Goal: Task Accomplishment & Management: Use online tool/utility

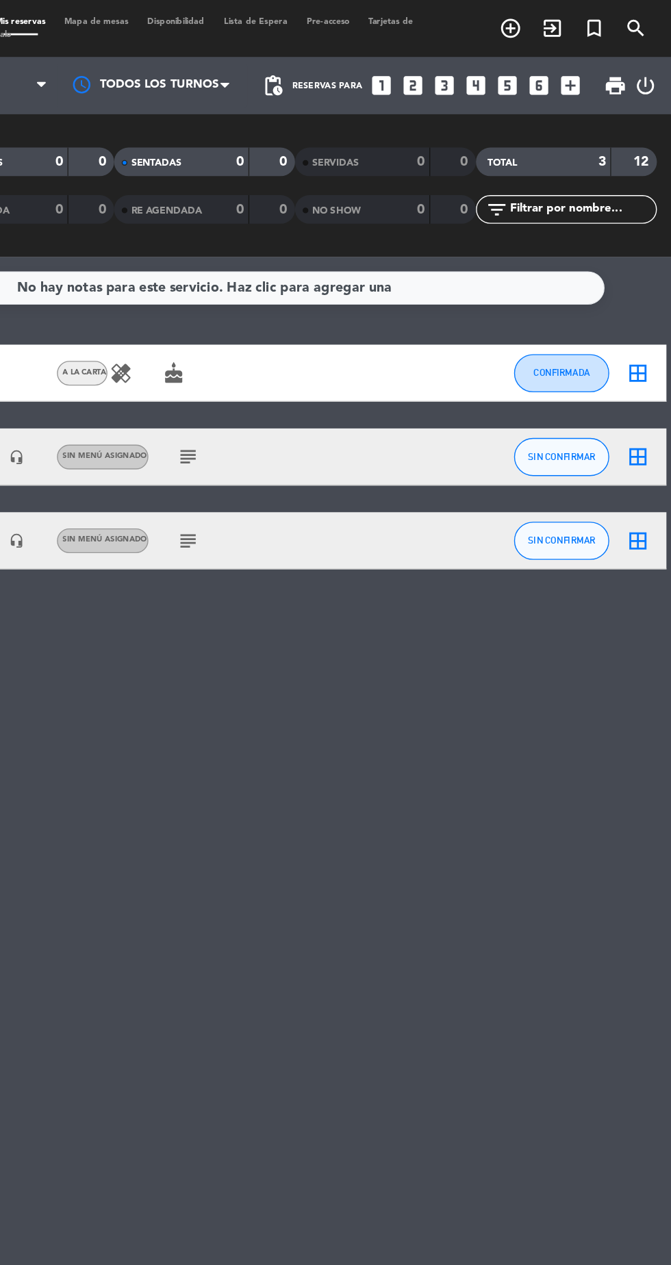
click at [563, 27] on icon "turned_in_not" at bounding box center [555, 20] width 16 height 16
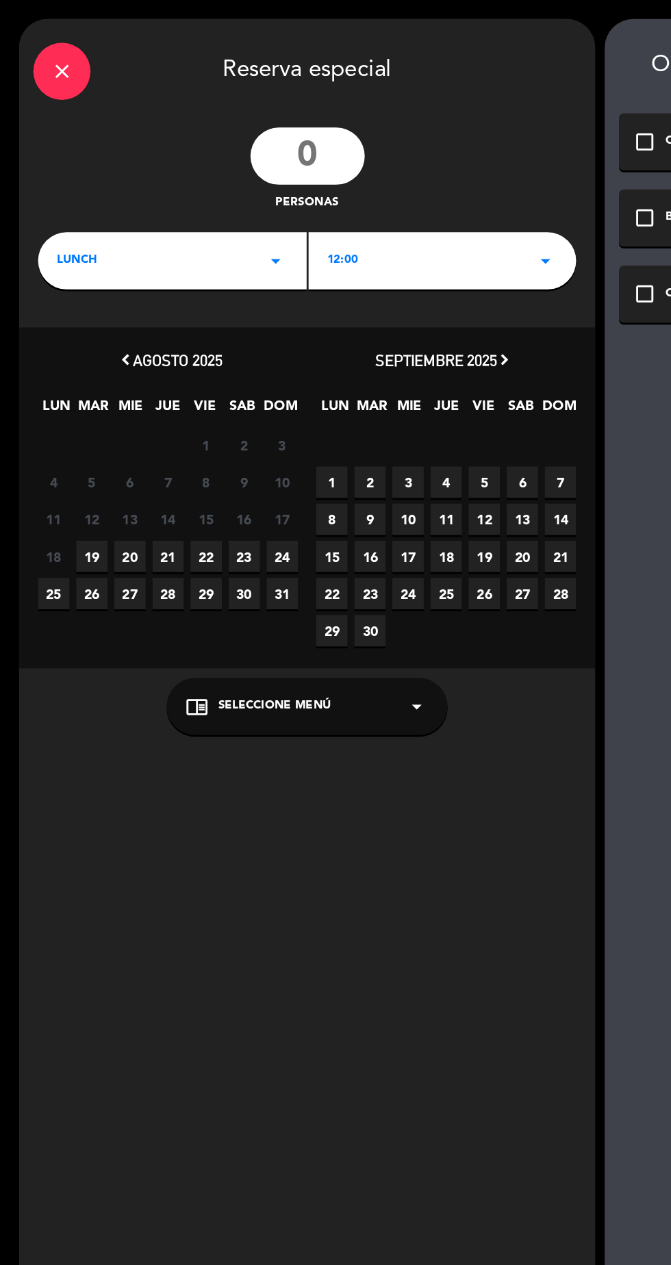
click at [230, 125] on input "number" at bounding box center [221, 112] width 82 height 41
type input "25"
click at [175, 194] on div "LUNCH arrow_drop_down" at bounding box center [123, 187] width 193 height 41
click at [163, 246] on div "Cena" at bounding box center [124, 245] width 166 height 14
click at [327, 201] on div "19:00 arrow_drop_down" at bounding box center [318, 187] width 193 height 41
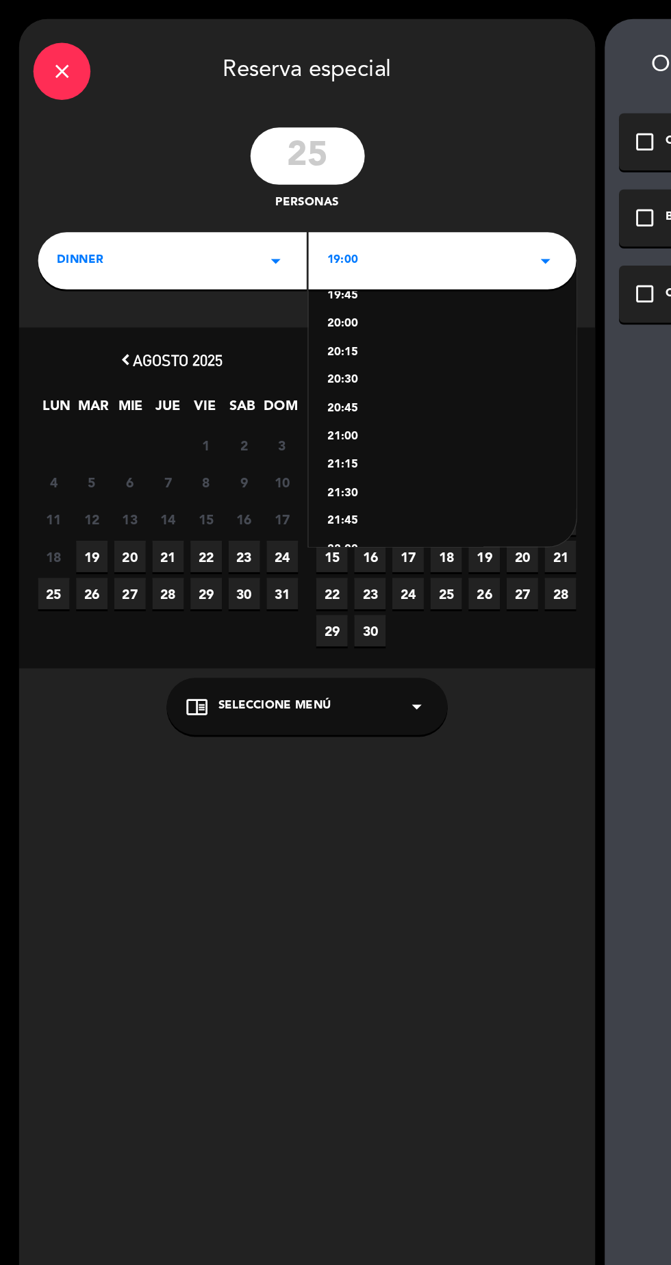
scroll to position [73, 0]
click at [290, 356] on div "21:30" at bounding box center [319, 355] width 166 height 14
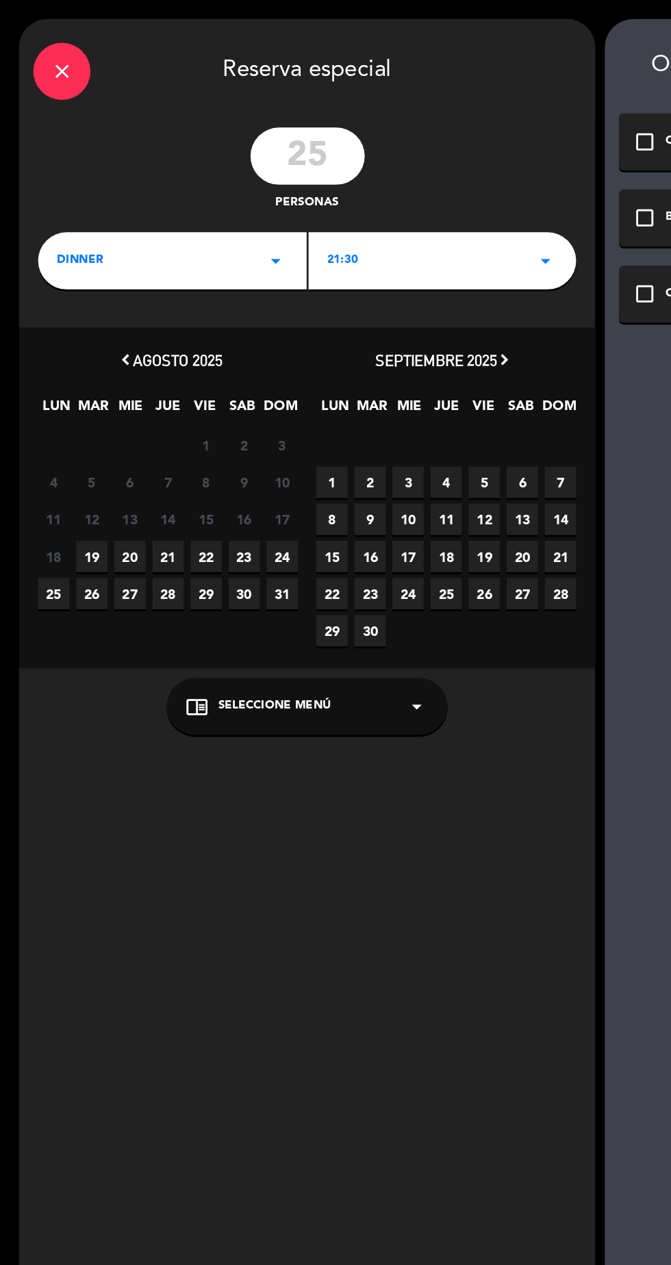
click at [179, 405] on span "23" at bounding box center [175, 400] width 23 height 23
click at [296, 507] on icon "arrow_drop_down" at bounding box center [300, 508] width 16 height 16
click at [249, 477] on div "A LA CARTA" at bounding box center [221, 475] width 175 height 14
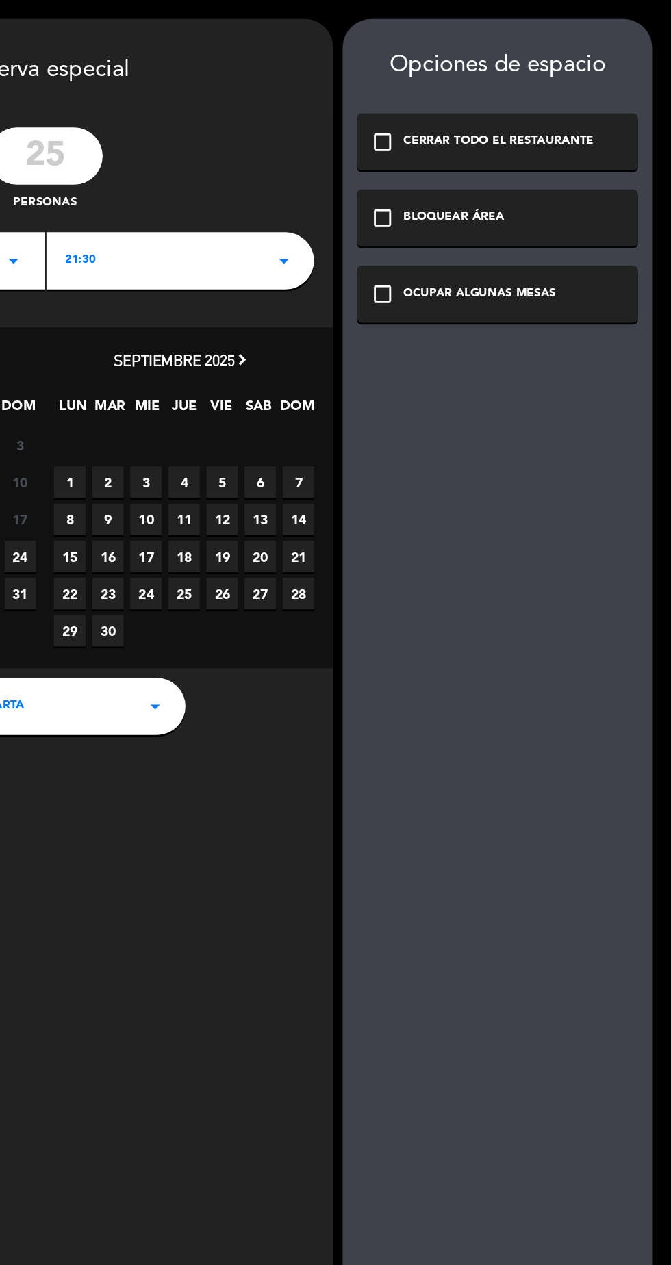
click at [457, 163] on icon "check_box_outline_blank" at bounding box center [463, 157] width 16 height 16
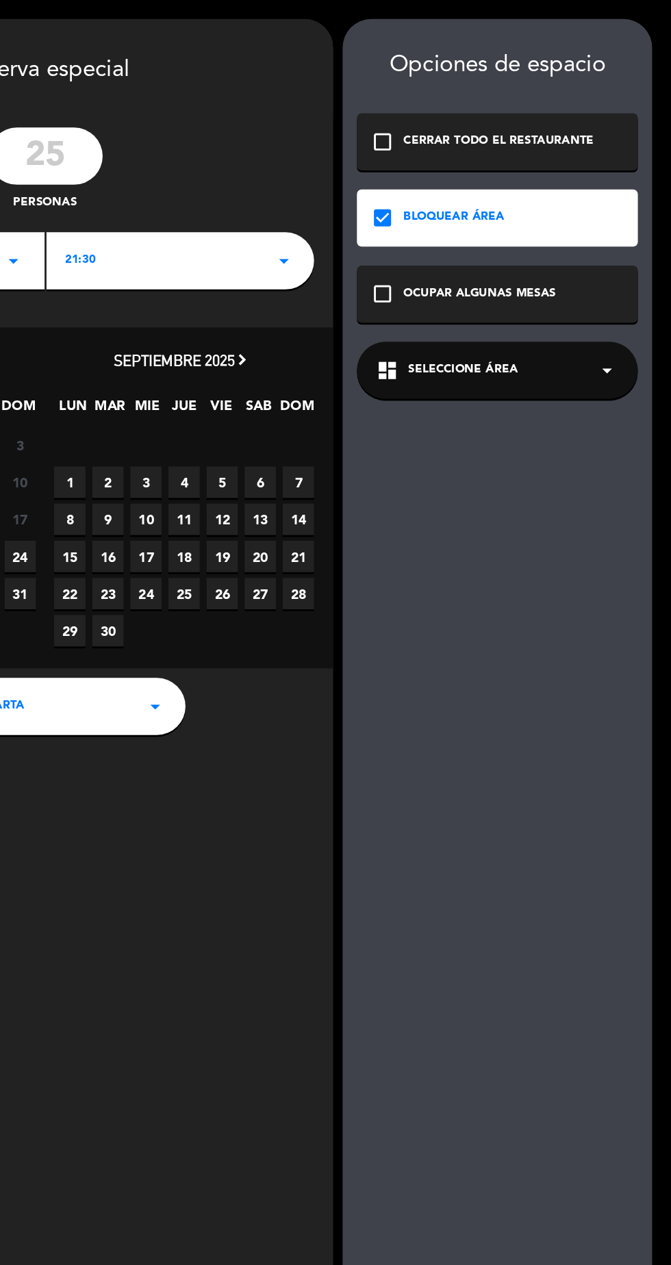
click at [597, 279] on div "dashboard Seleccione Área arrow_drop_down" at bounding box center [546, 266] width 202 height 41
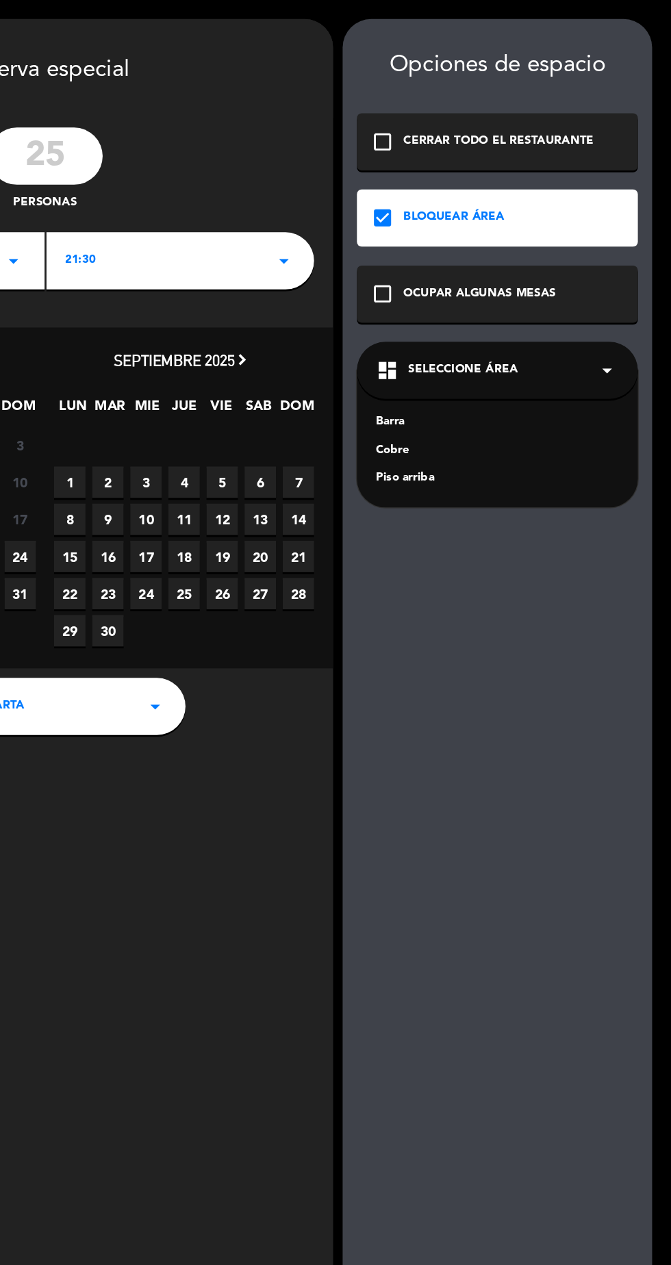
click at [529, 345] on div "Piso arriba" at bounding box center [546, 345] width 175 height 14
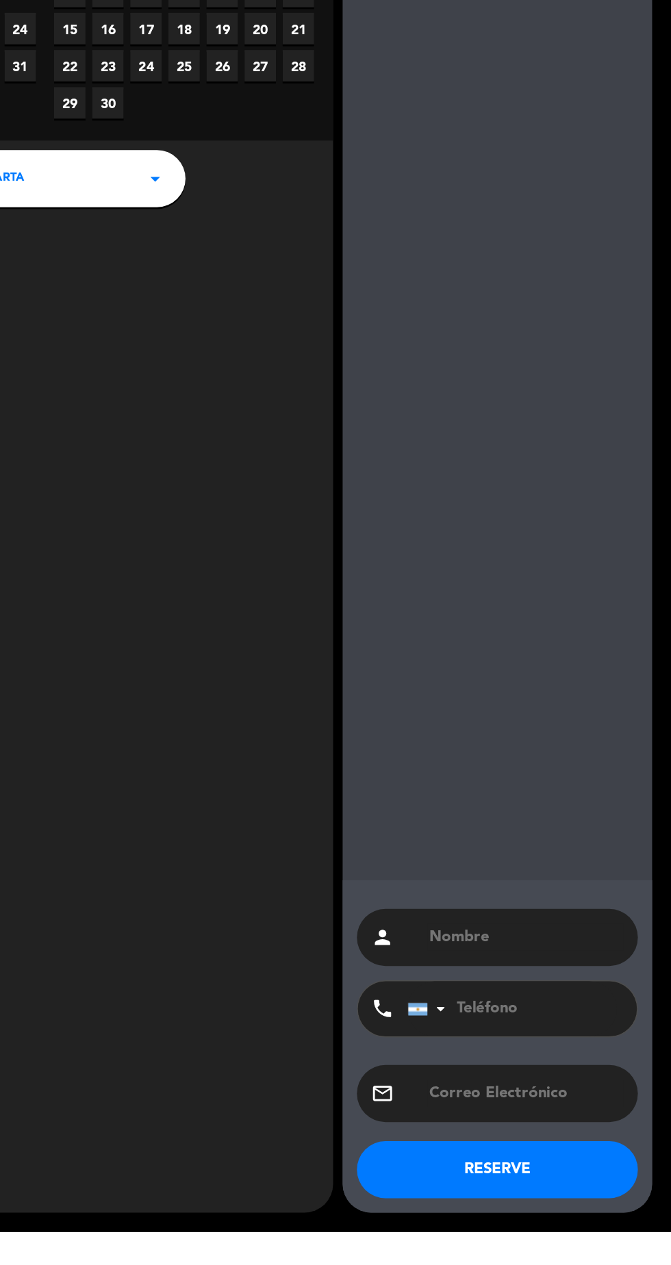
click at [589, 1063] on input "text" at bounding box center [566, 1053] width 141 height 19
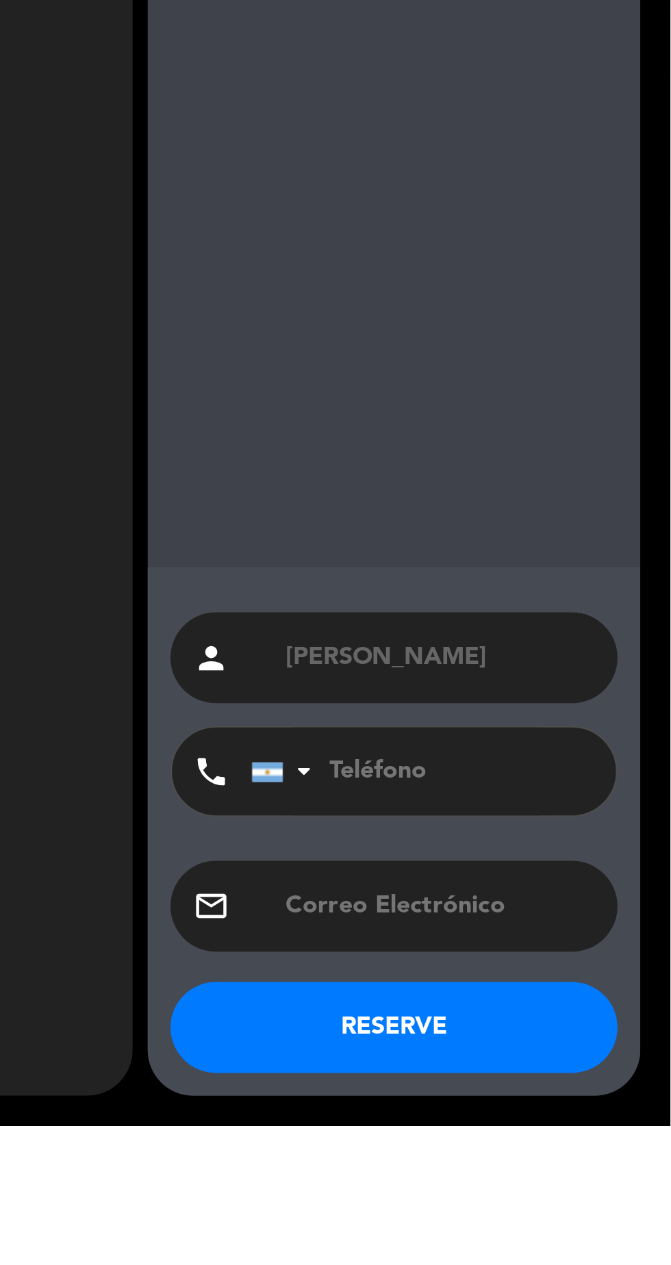
scroll to position [0, 0]
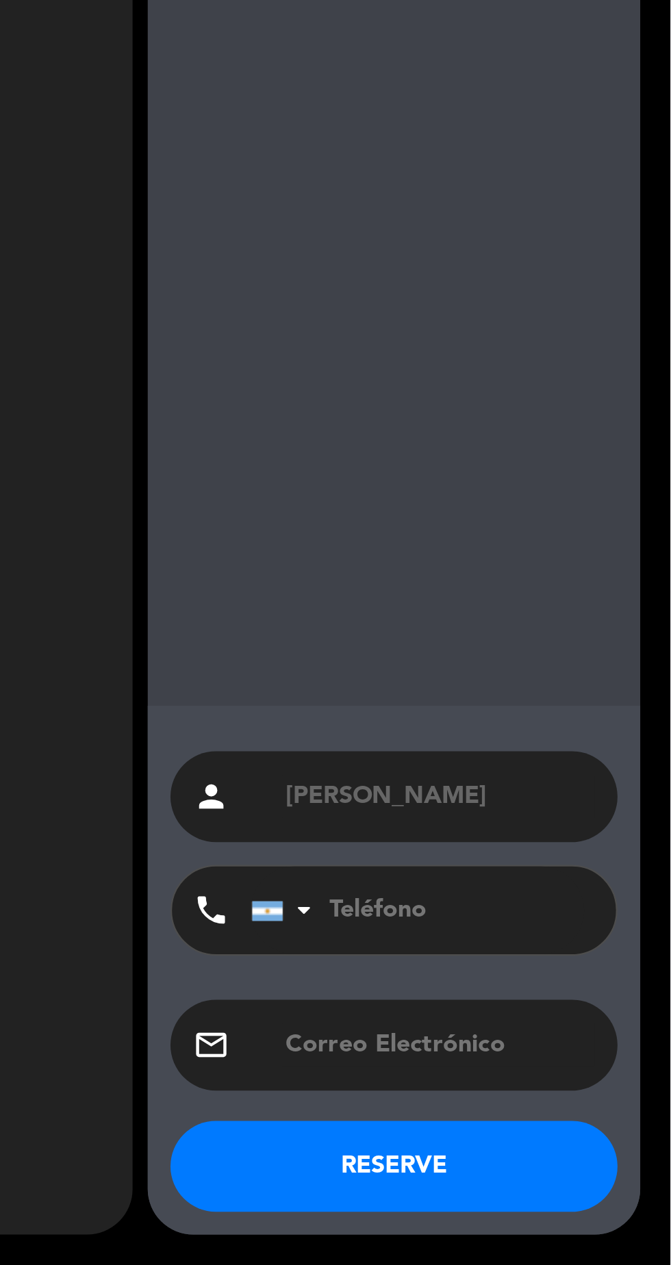
type input "[PERSON_NAME]"
click at [589, 1228] on button "RESERVE" at bounding box center [546, 1220] width 202 height 41
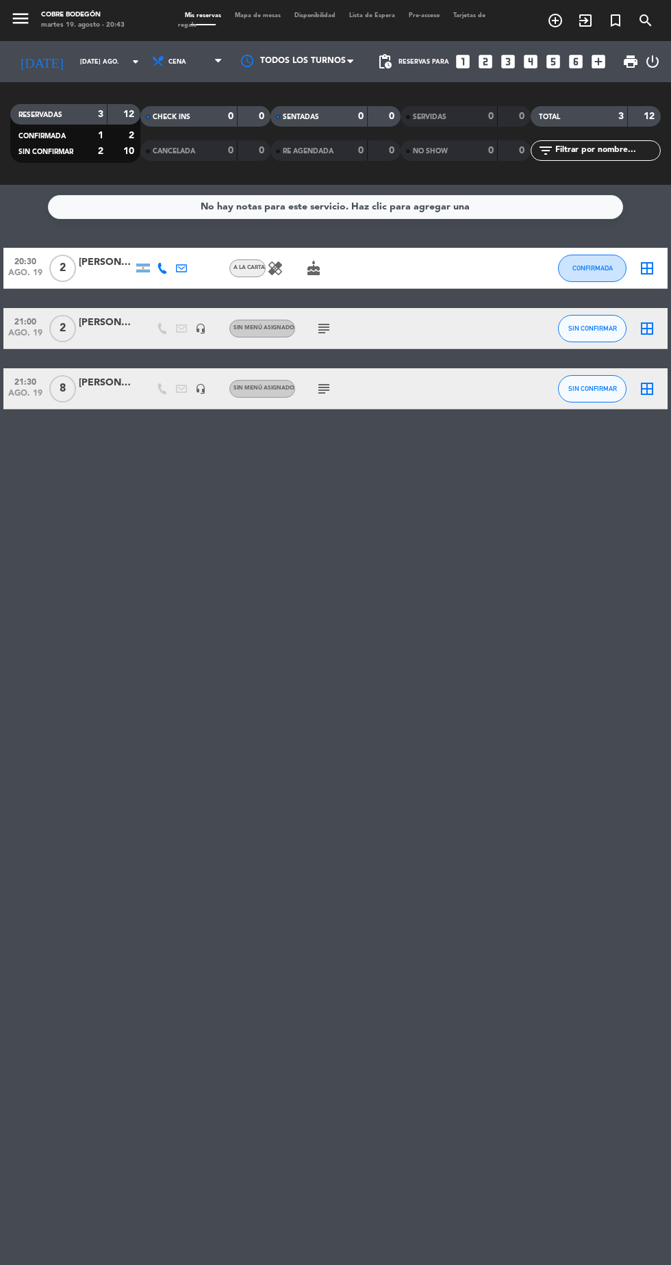
click at [98, 66] on input "[DATE] ago." at bounding box center [116, 61] width 86 height 21
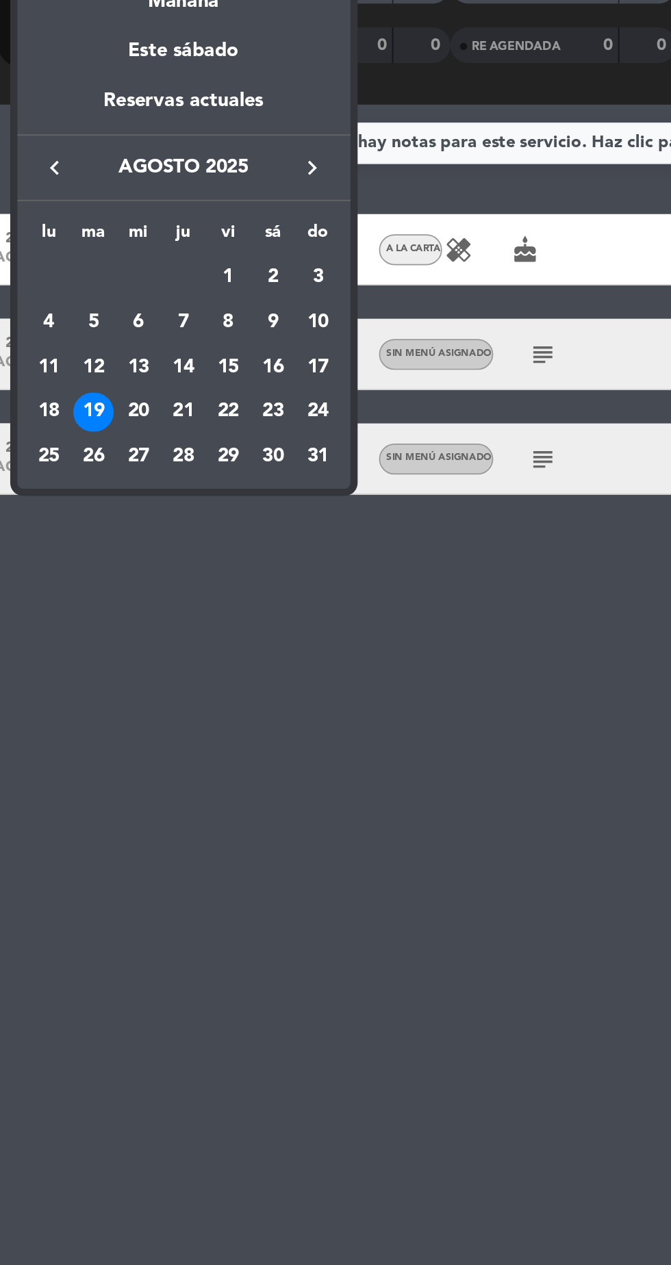
click at [172, 366] on div "23" at bounding box center [168, 362] width 23 height 23
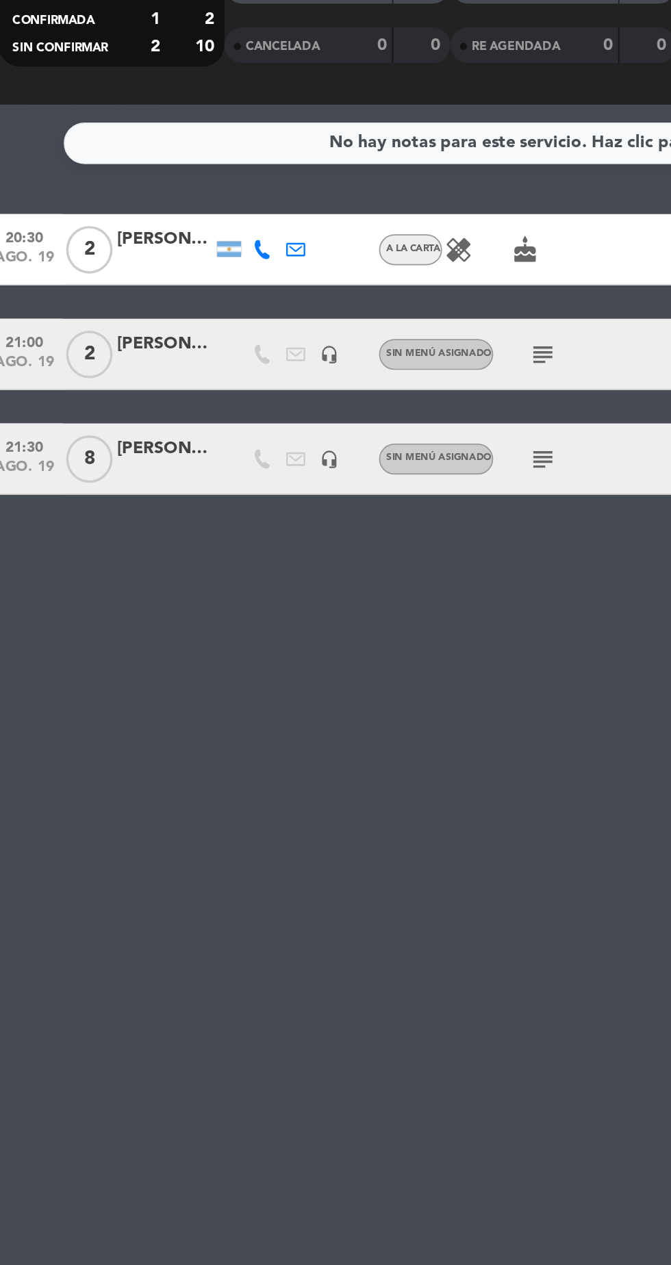
type input "sáb. 23 ago."
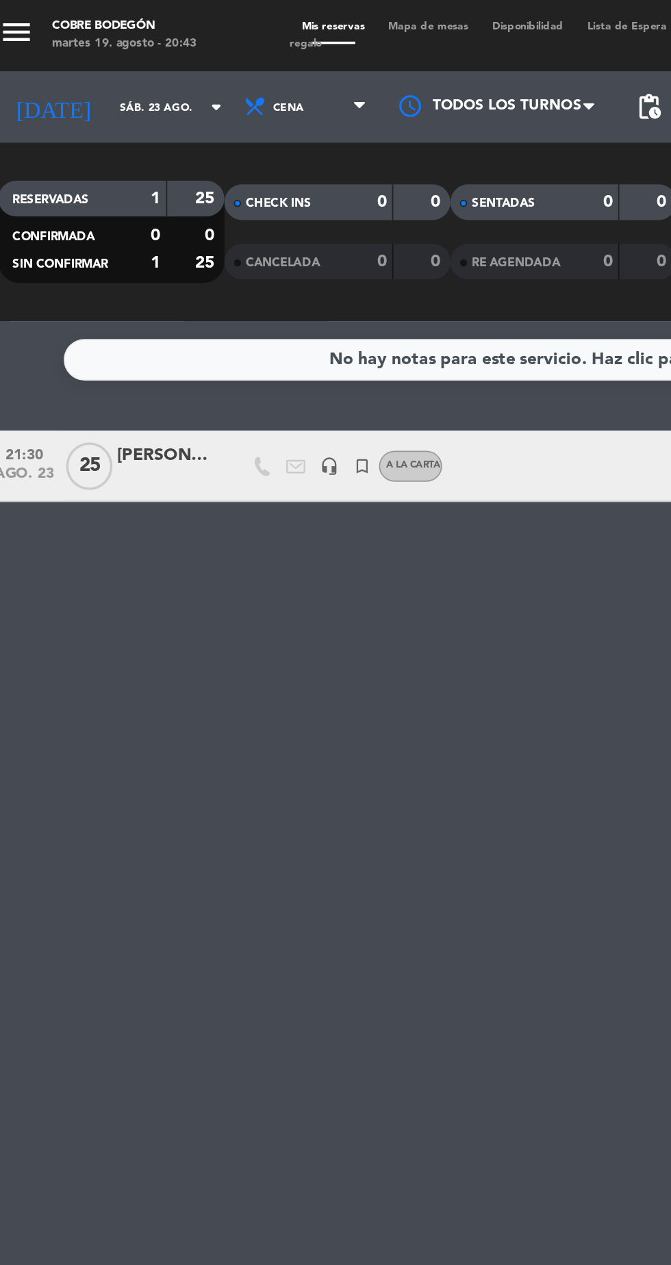
click at [99, 272] on div at bounding box center [106, 275] width 55 height 11
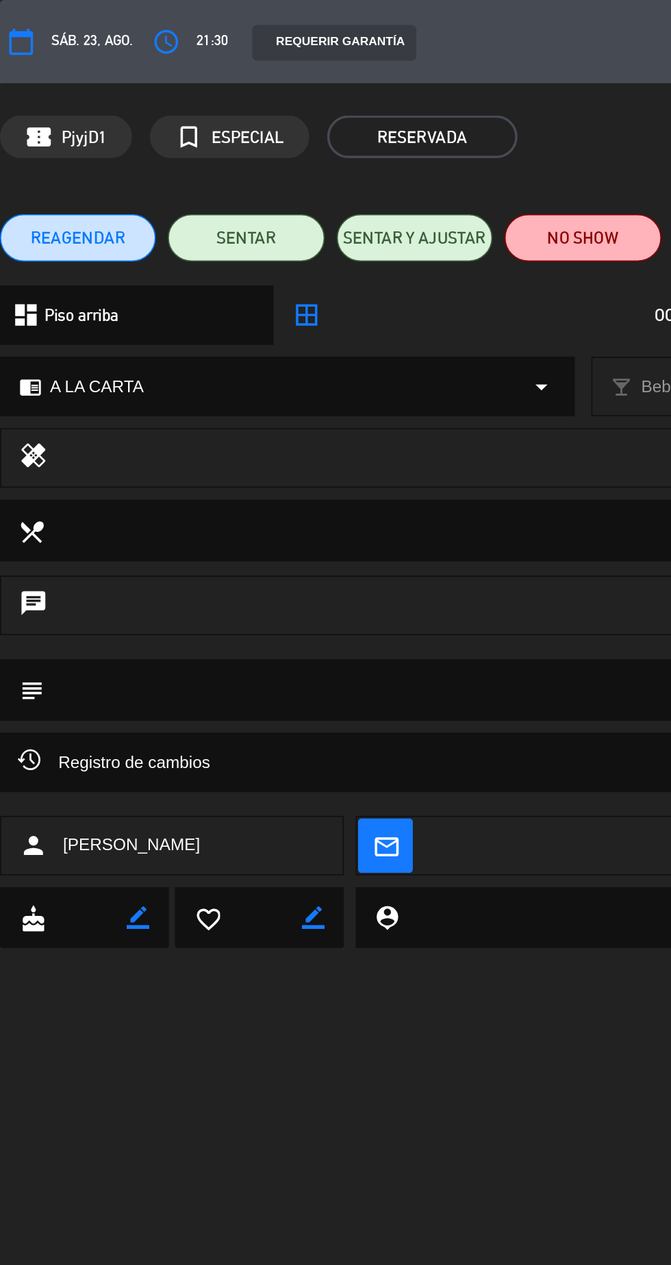
click at [244, 409] on textarea at bounding box center [336, 396] width 622 height 35
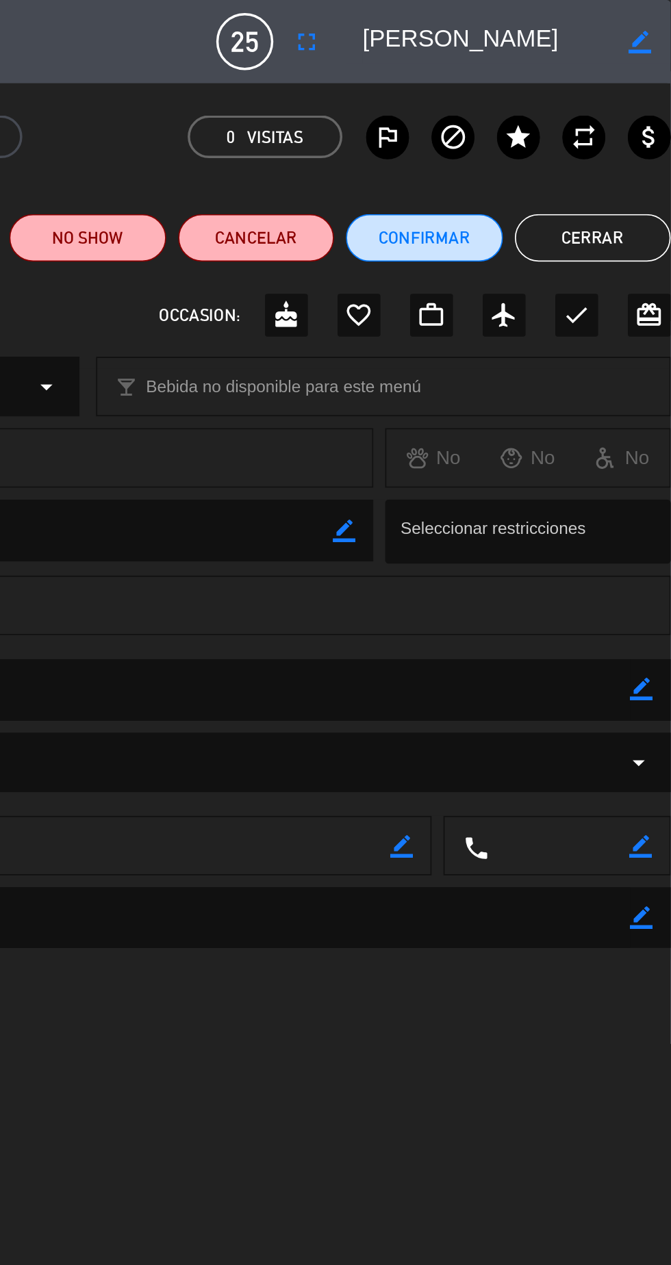
click at [648, 405] on textarea at bounding box center [336, 396] width 622 height 35
click at [657, 398] on icon "border_color" at bounding box center [654, 396] width 13 height 13
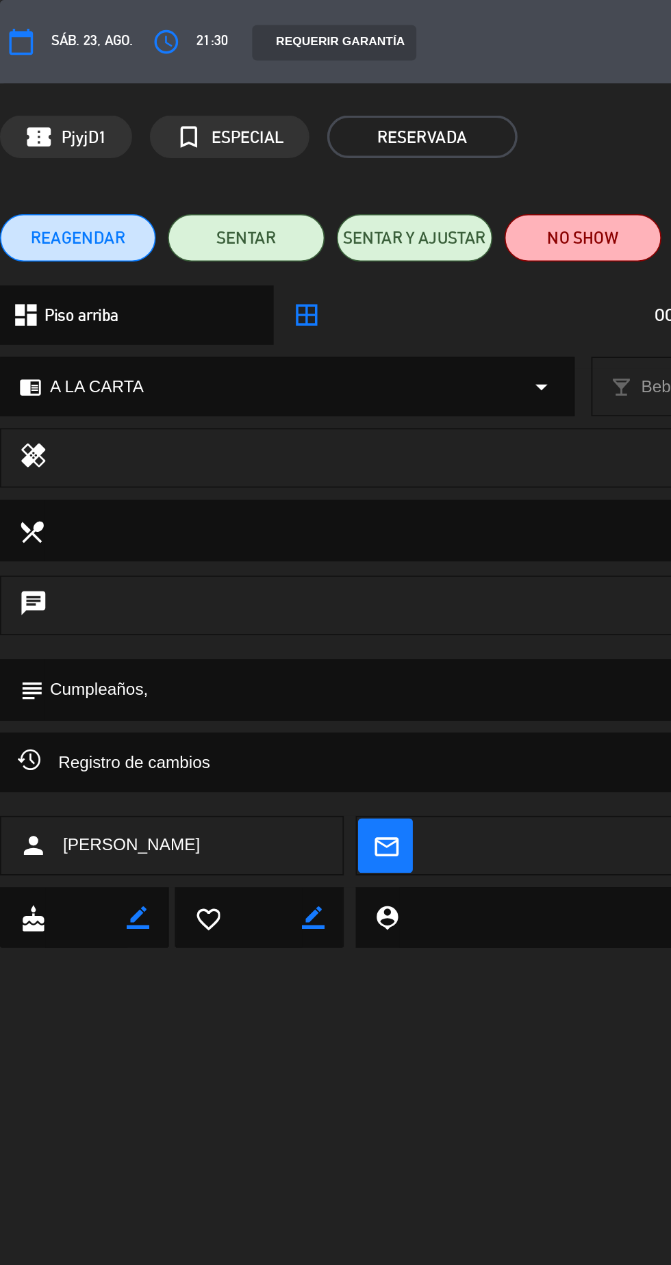
click at [282, 396] on textarea at bounding box center [336, 396] width 622 height 35
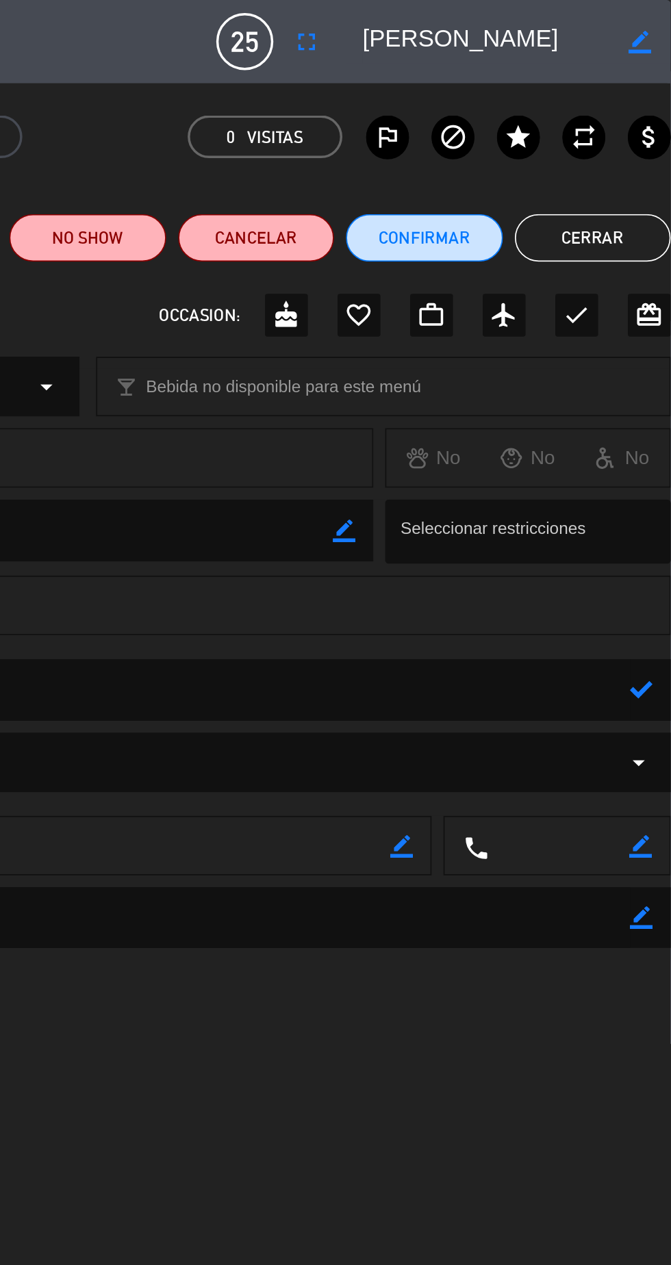
click at [655, 399] on icon at bounding box center [654, 396] width 13 height 13
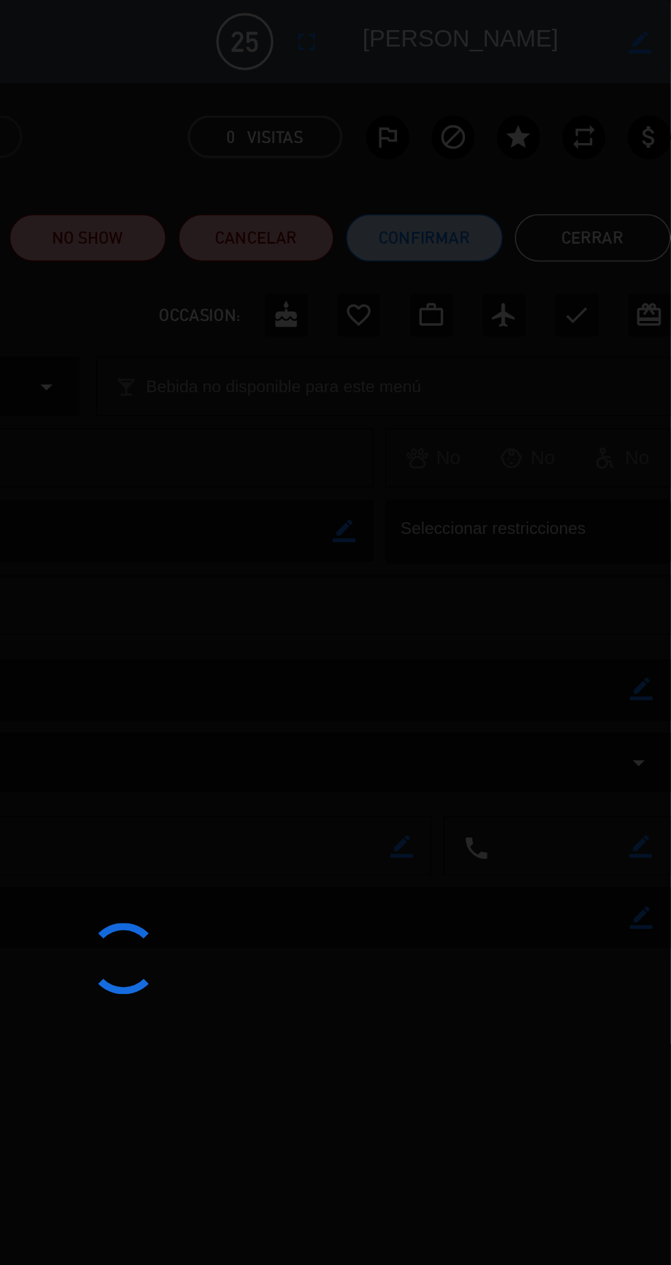
type textarea "Cumpleaños,"
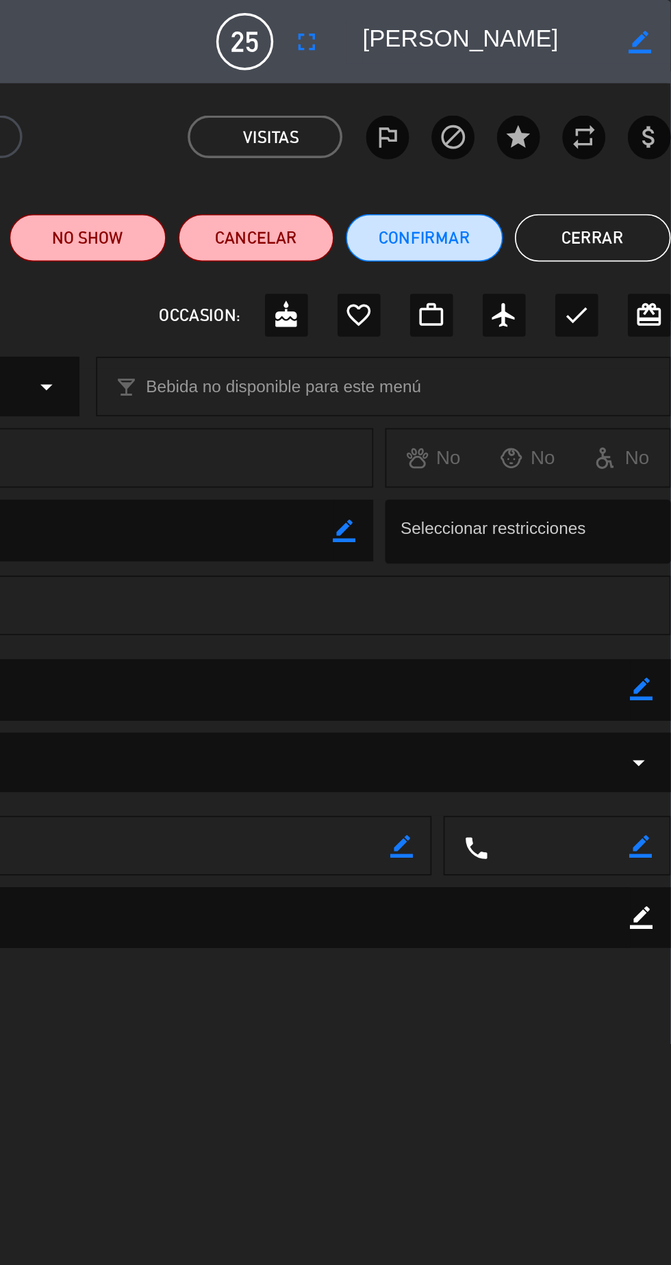
click at [616, 130] on button "Cerrar" at bounding box center [626, 136] width 90 height 27
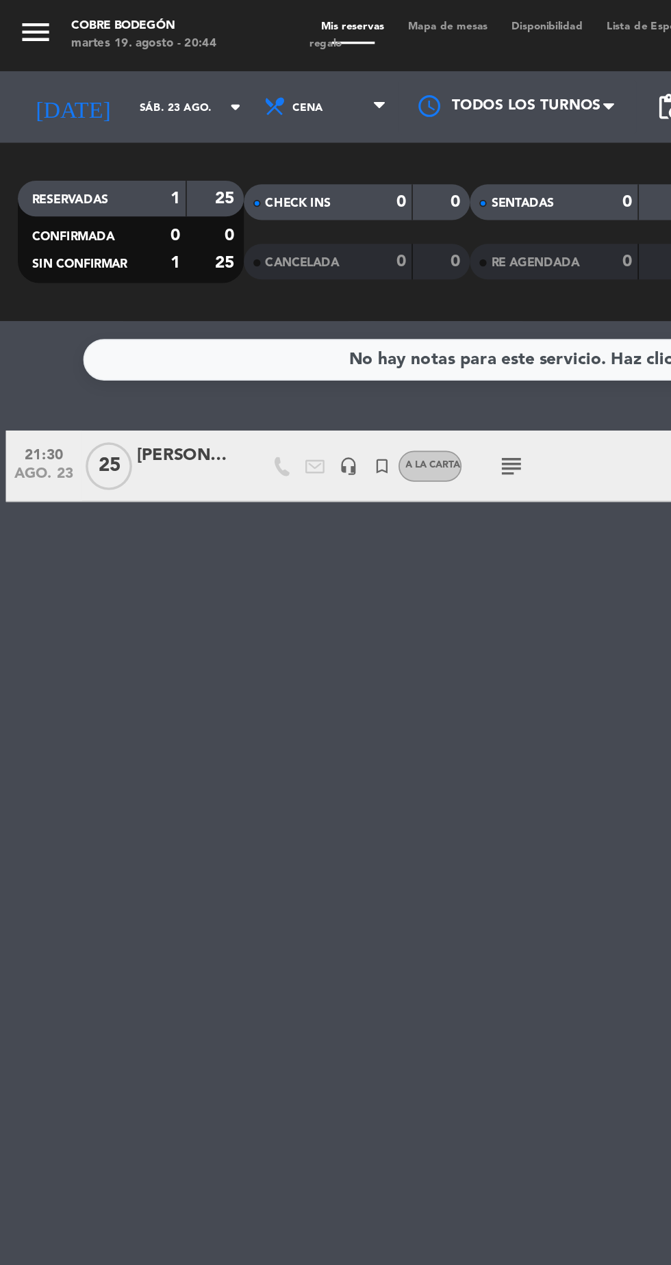
click at [85, 68] on input "sáb. 23 ago." at bounding box center [116, 61] width 86 height 21
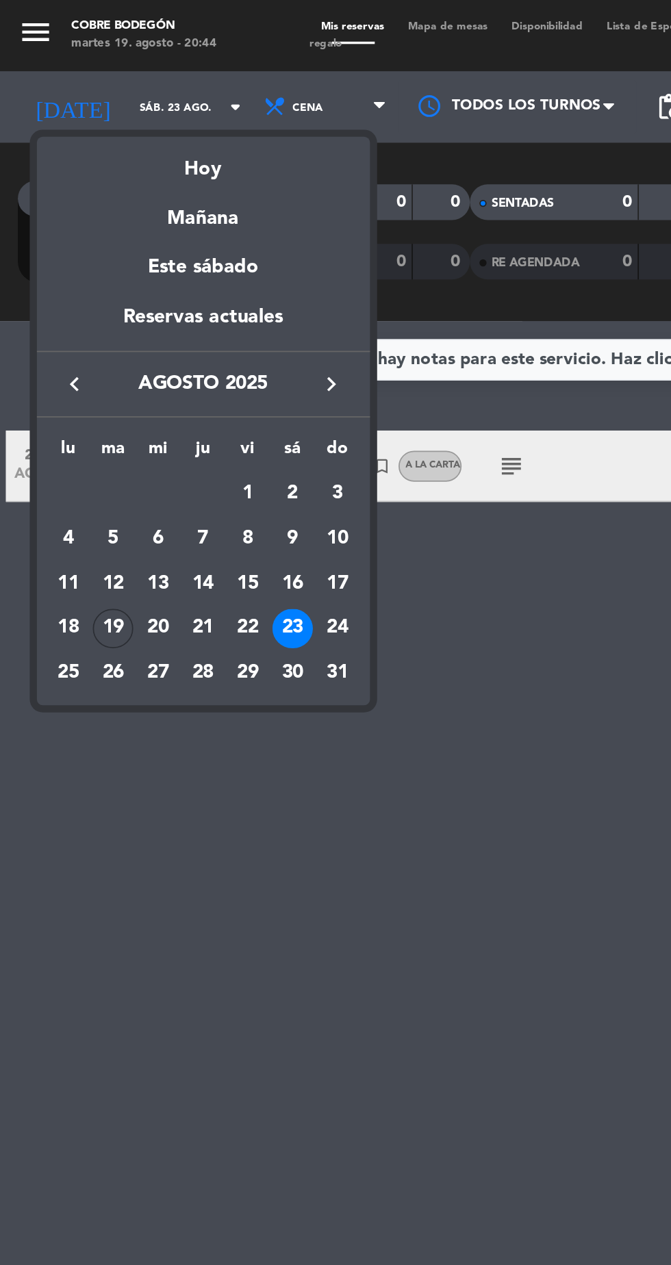
click at [73, 368] on div "19" at bounding box center [64, 362] width 23 height 23
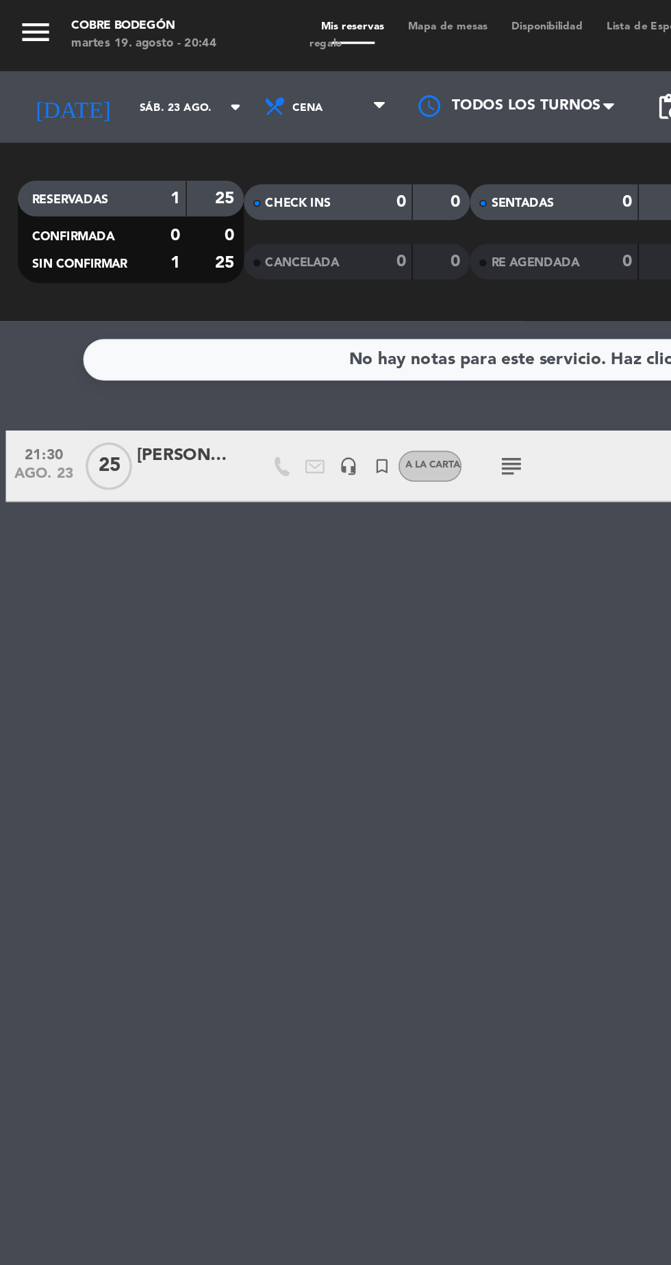
type input "[DATE] ago."
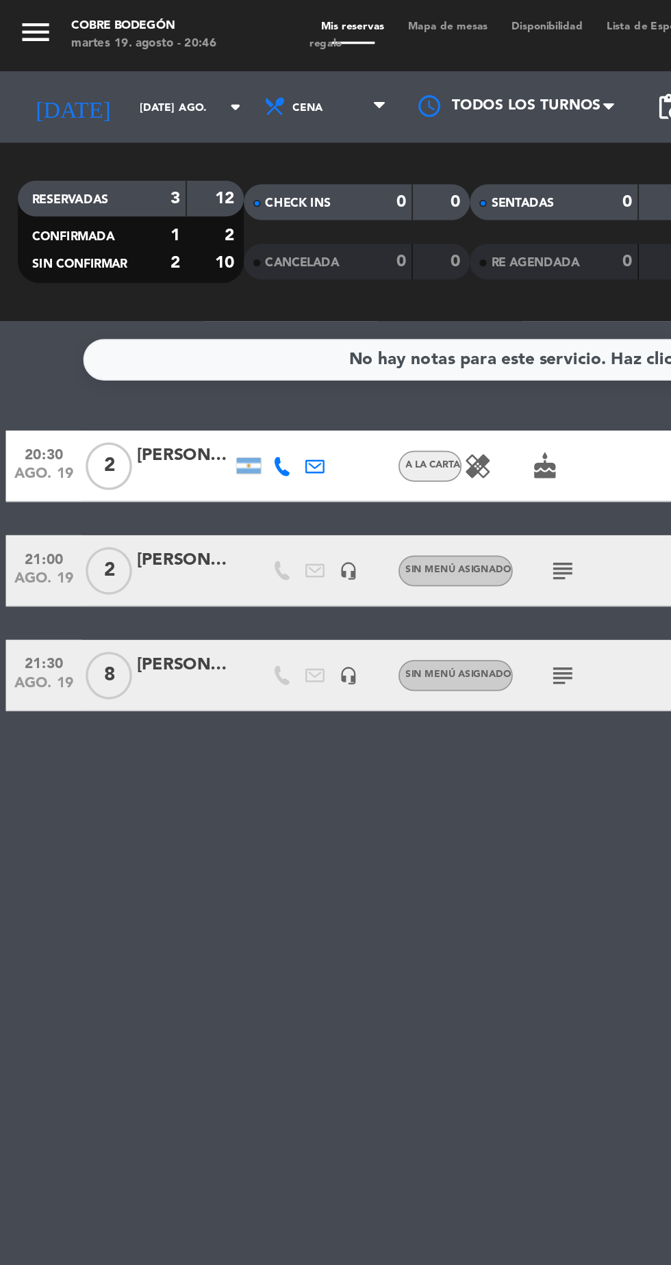
click at [95, 398] on div at bounding box center [106, 396] width 55 height 11
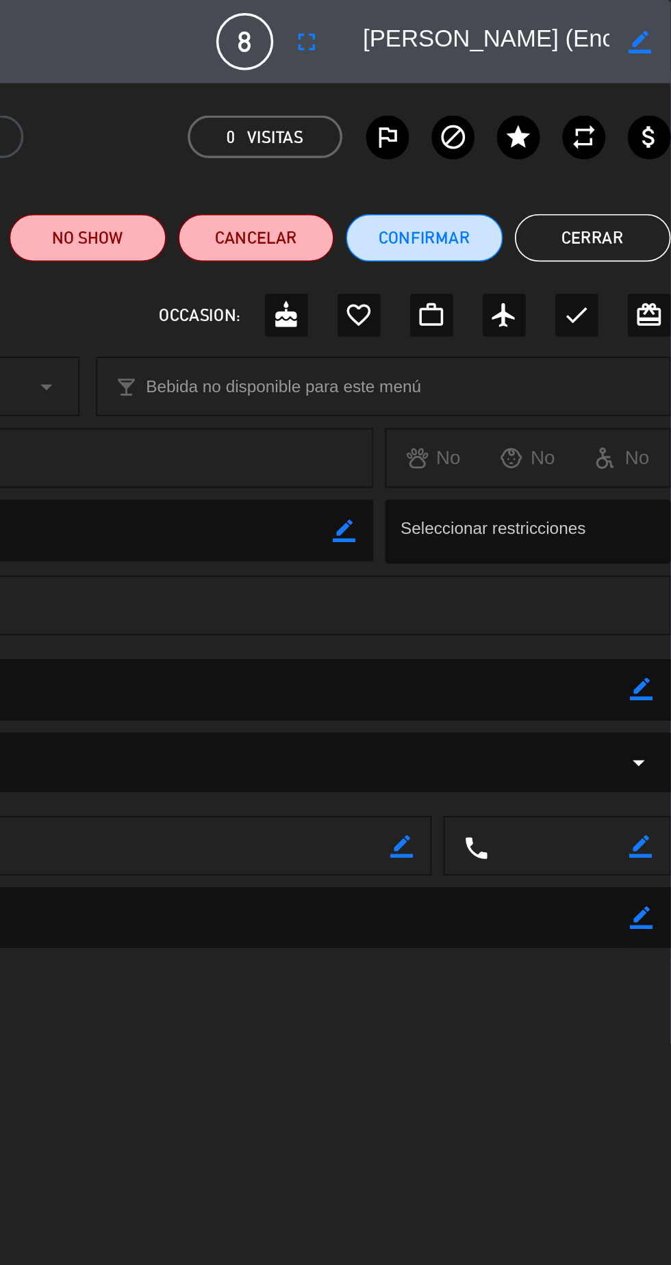
click at [634, 139] on button "Cerrar" at bounding box center [626, 136] width 90 height 27
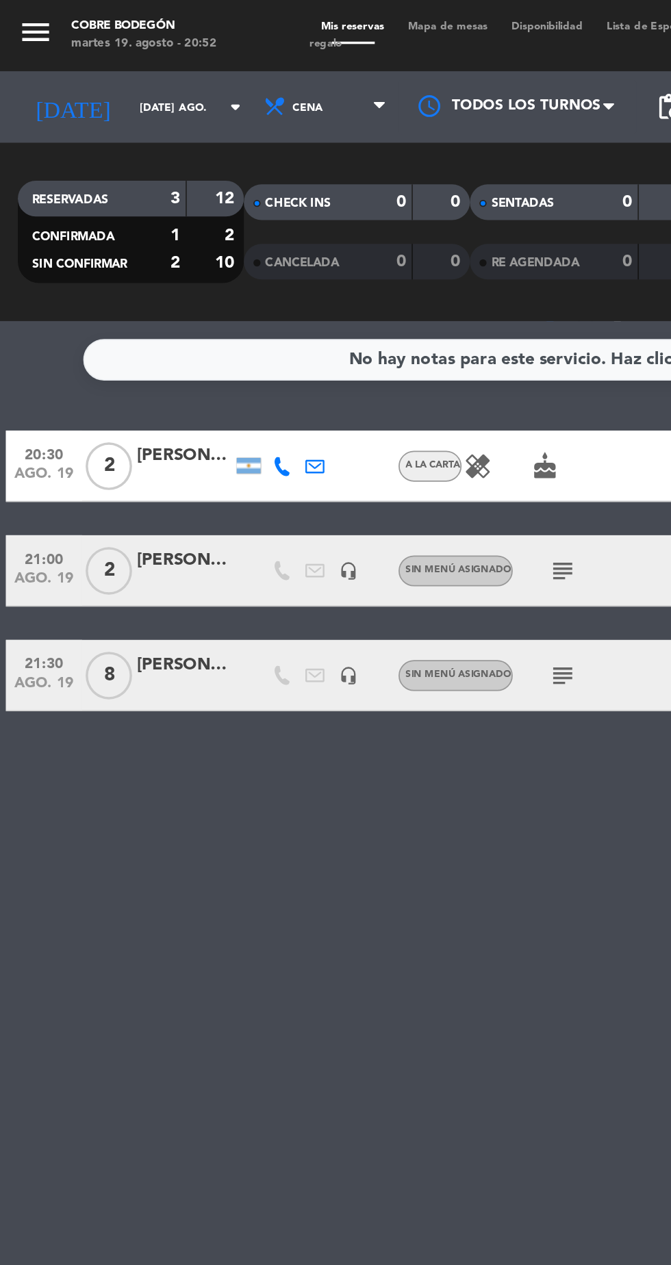
click at [84, 335] on div at bounding box center [106, 336] width 55 height 11
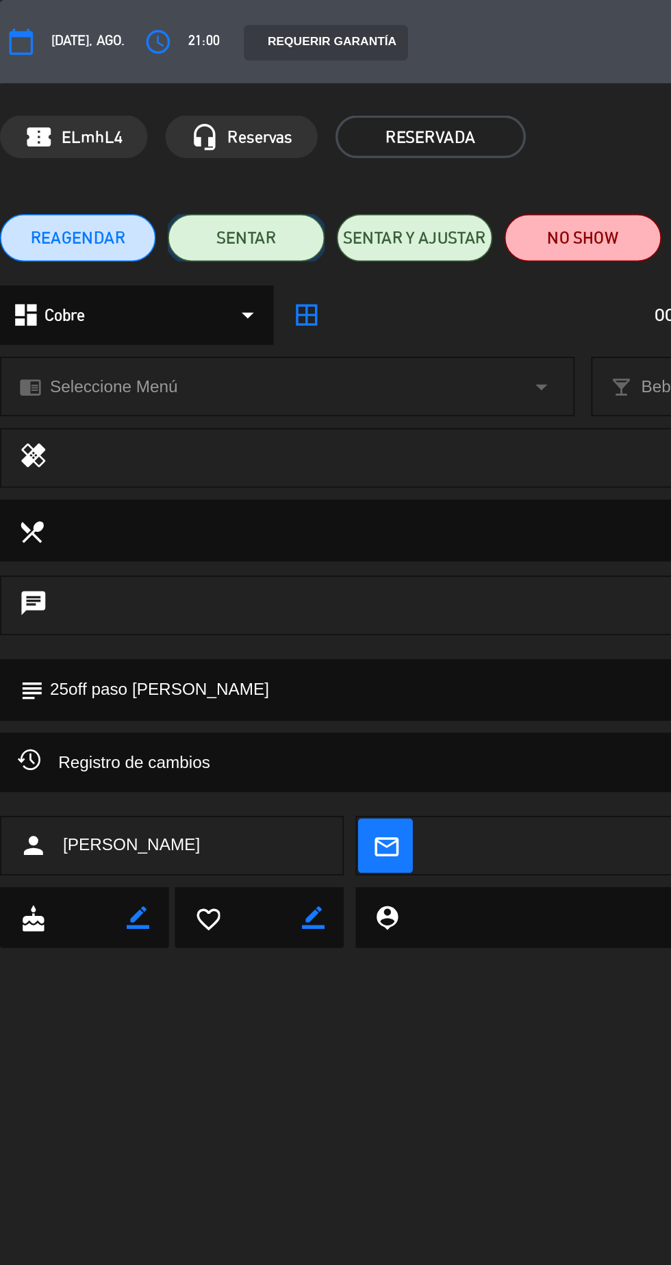
click at [162, 139] on button "SENTAR" at bounding box center [142, 136] width 90 height 27
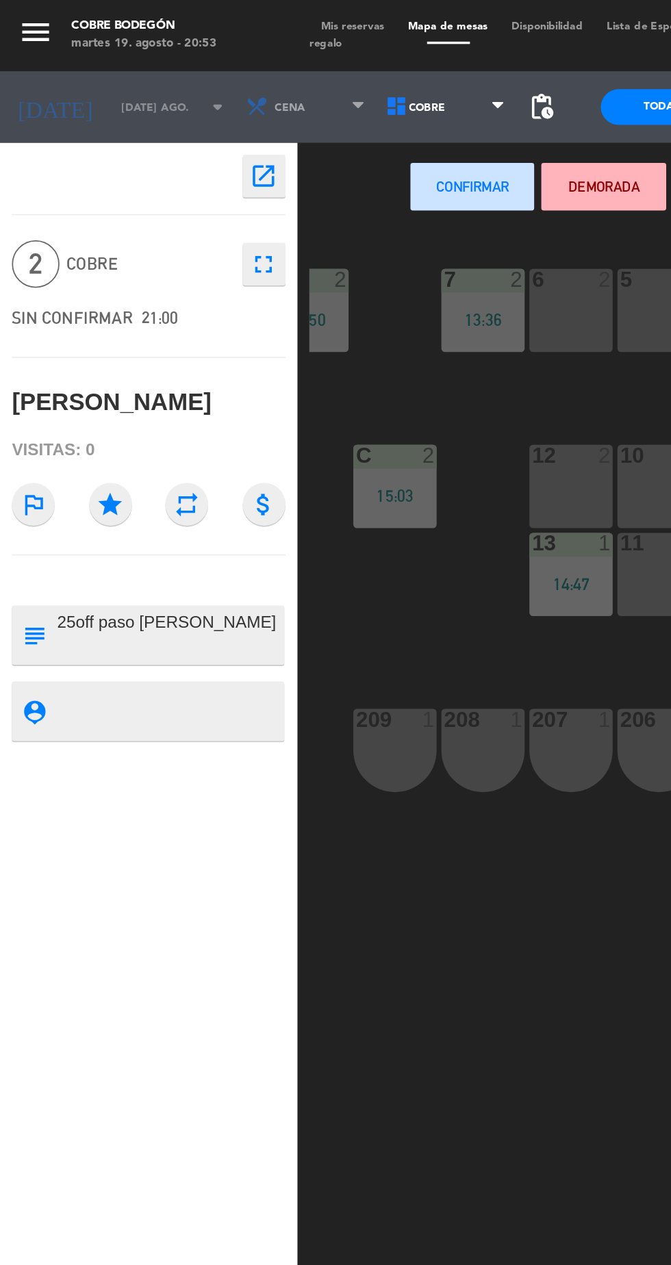
scroll to position [0, 118]
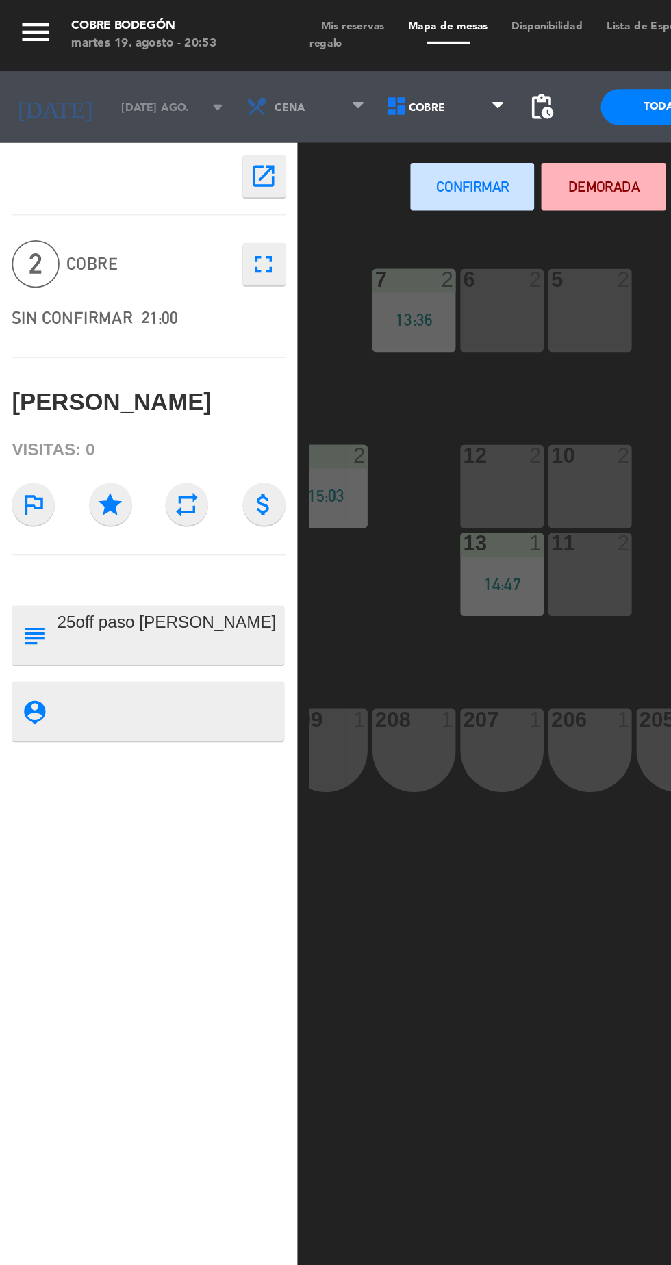
click at [287, 350] on div "13 1 14:47" at bounding box center [289, 331] width 48 height 48
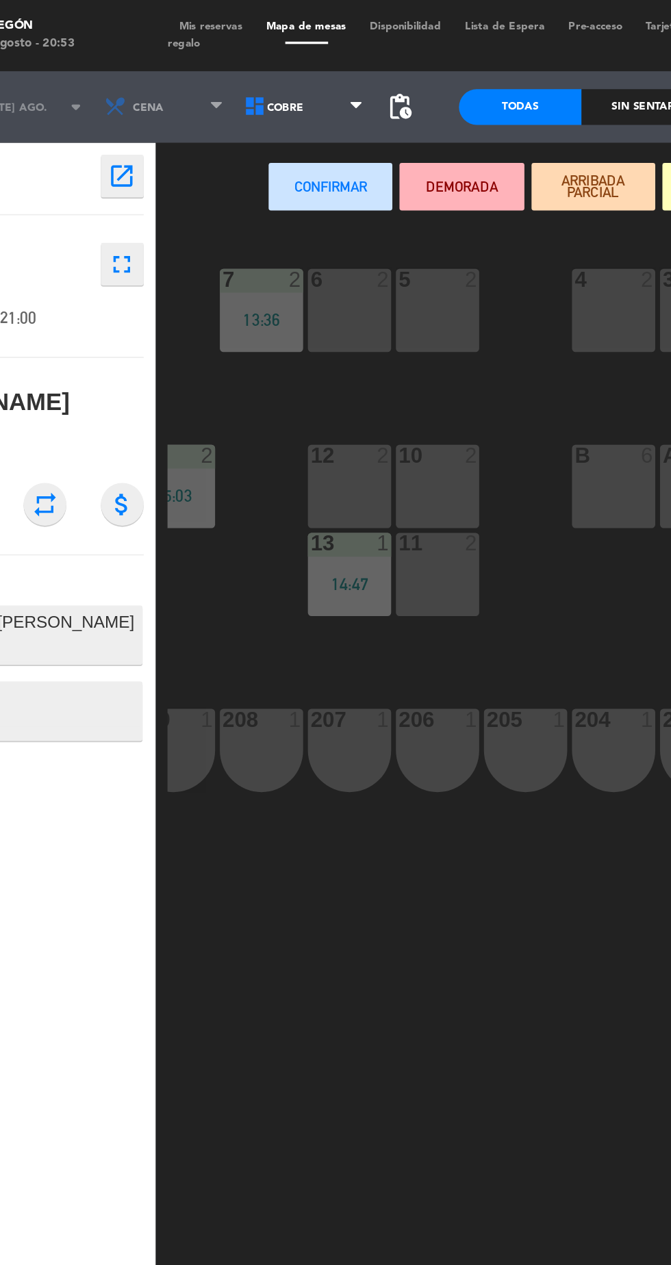
scroll to position [0, 0]
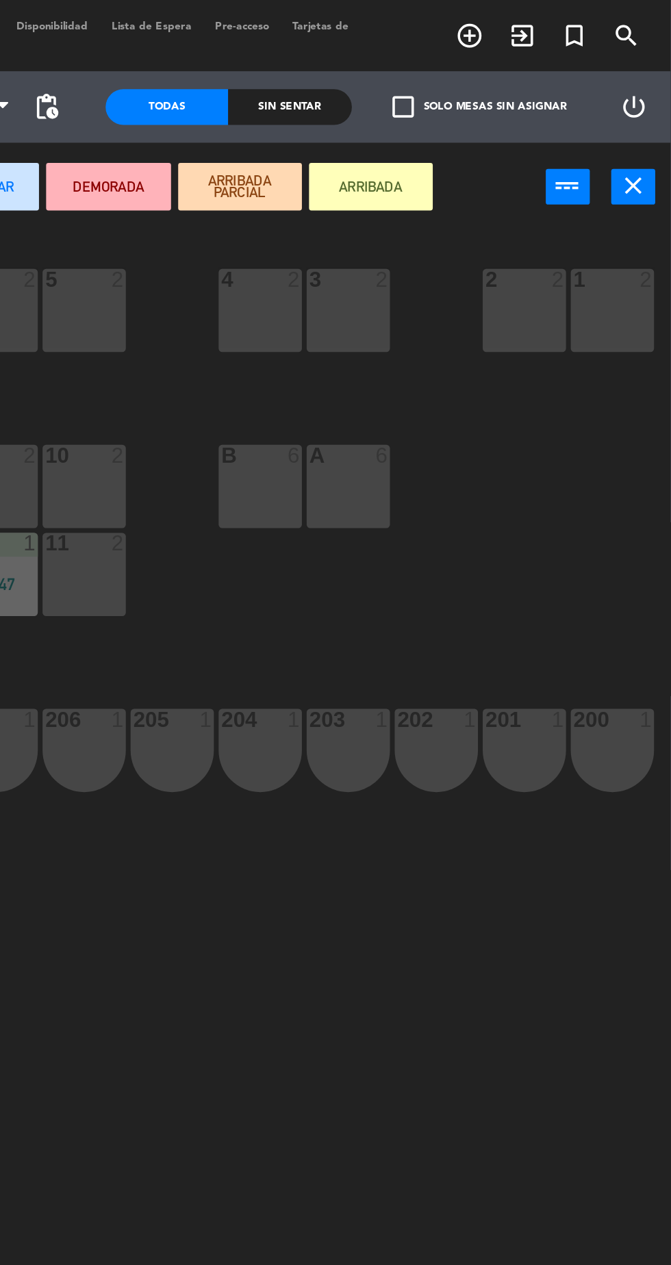
click at [650, 111] on icon "close" at bounding box center [650, 107] width 16 height 16
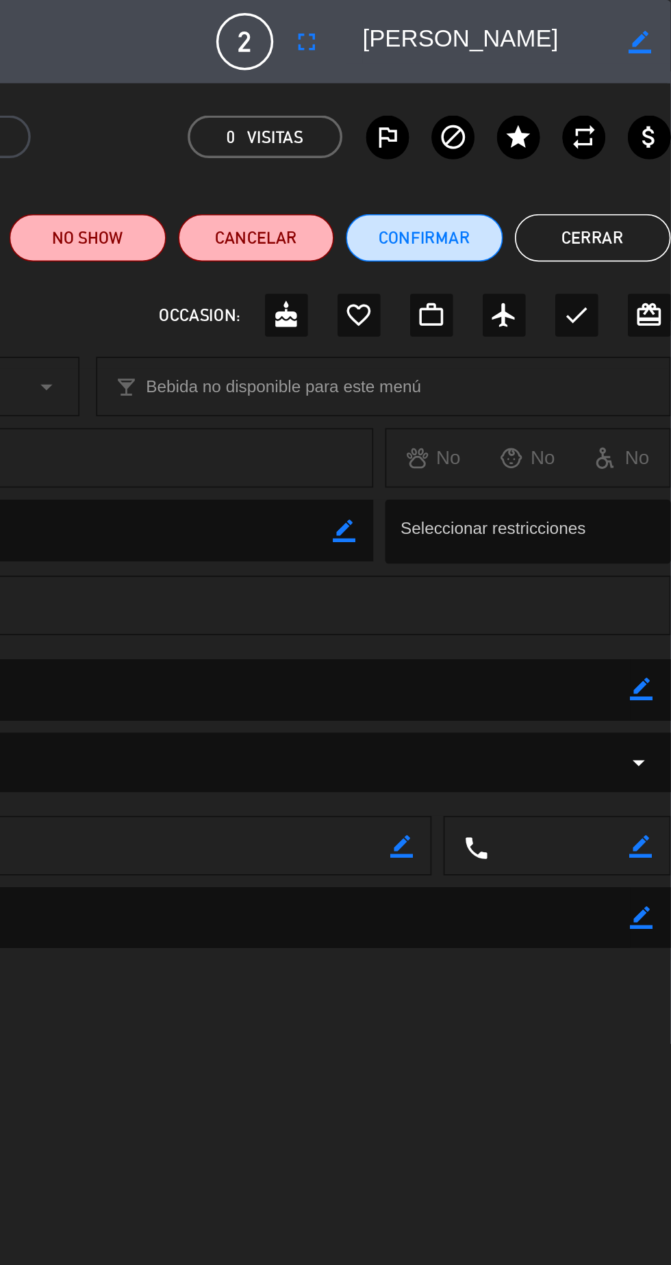
click at [639, 140] on button "Cerrar" at bounding box center [626, 136] width 90 height 27
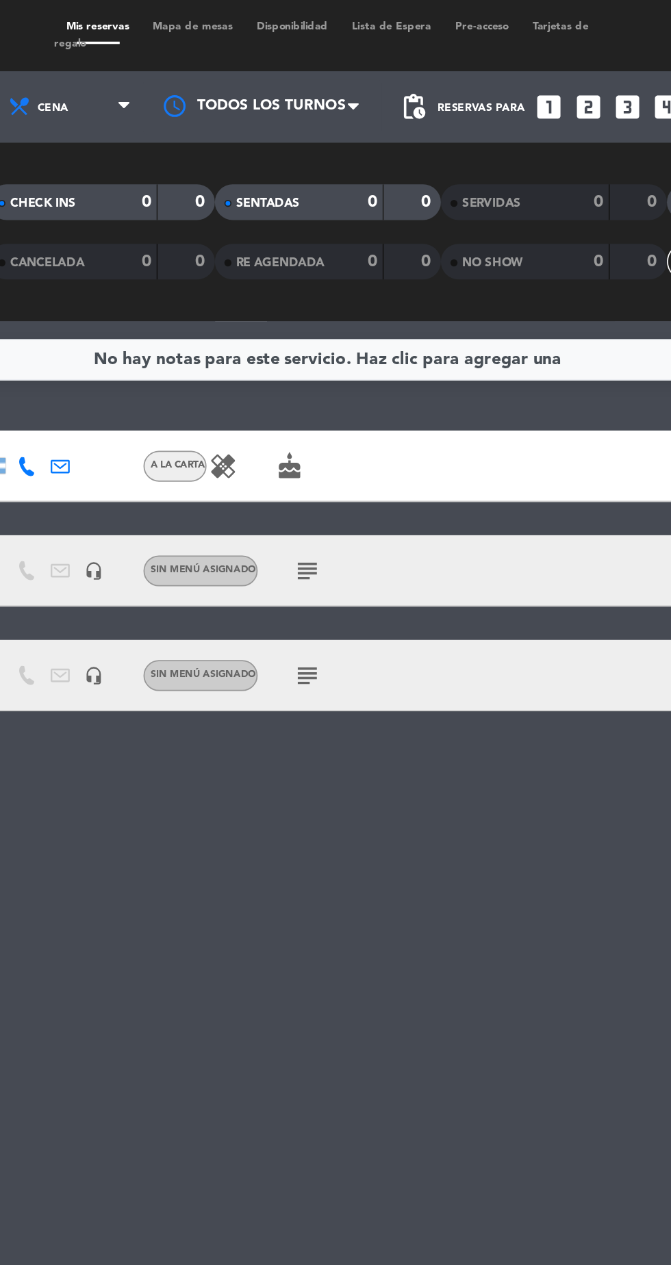
click at [270, 18] on span "Mapa de mesas" at bounding box center [258, 15] width 60 height 6
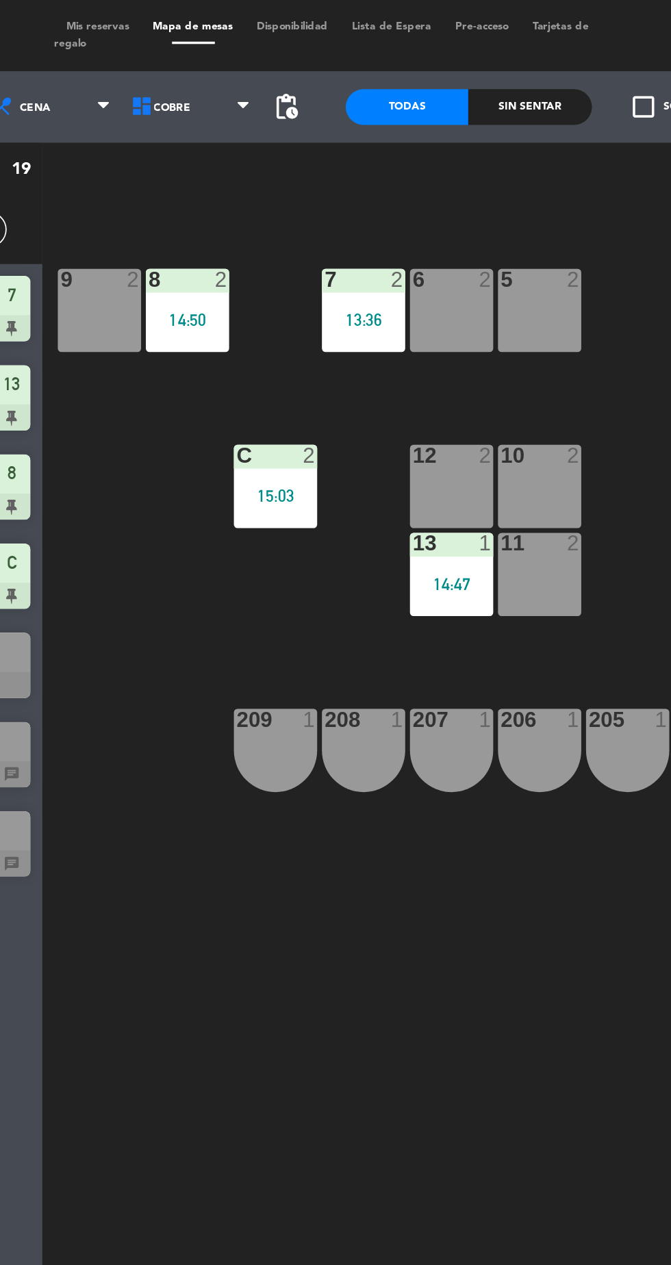
click at [406, 341] on div "14:47" at bounding box center [407, 336] width 48 height 10
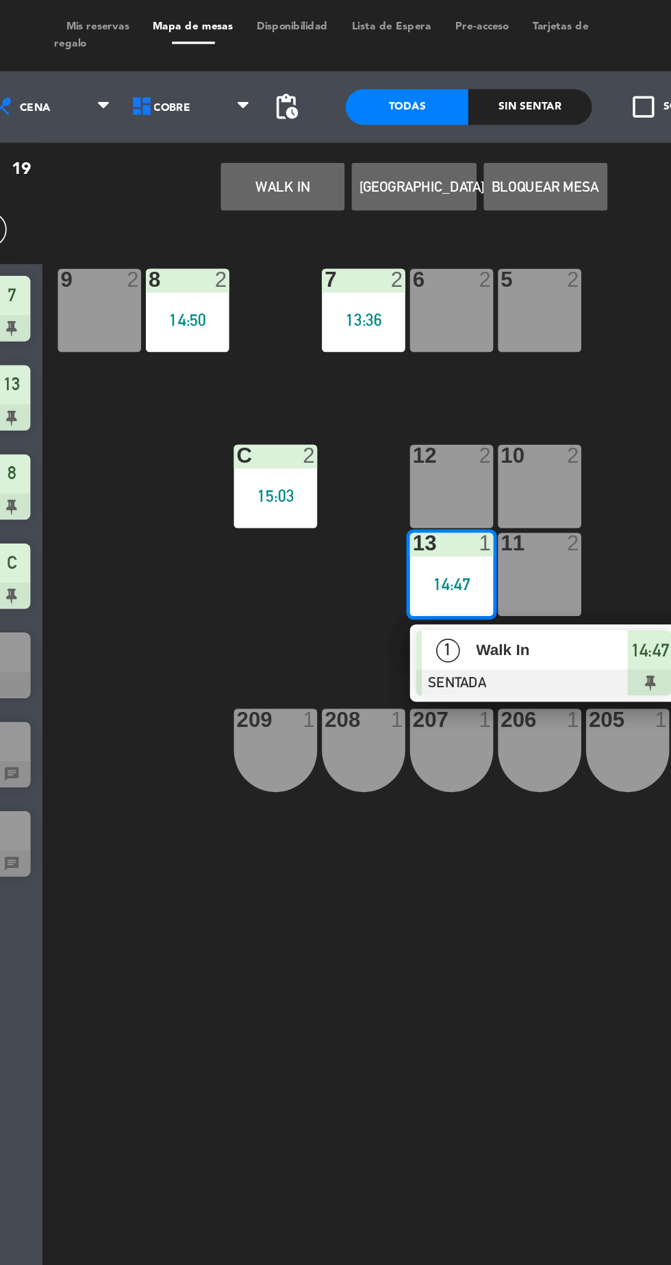
scroll to position [0, 124]
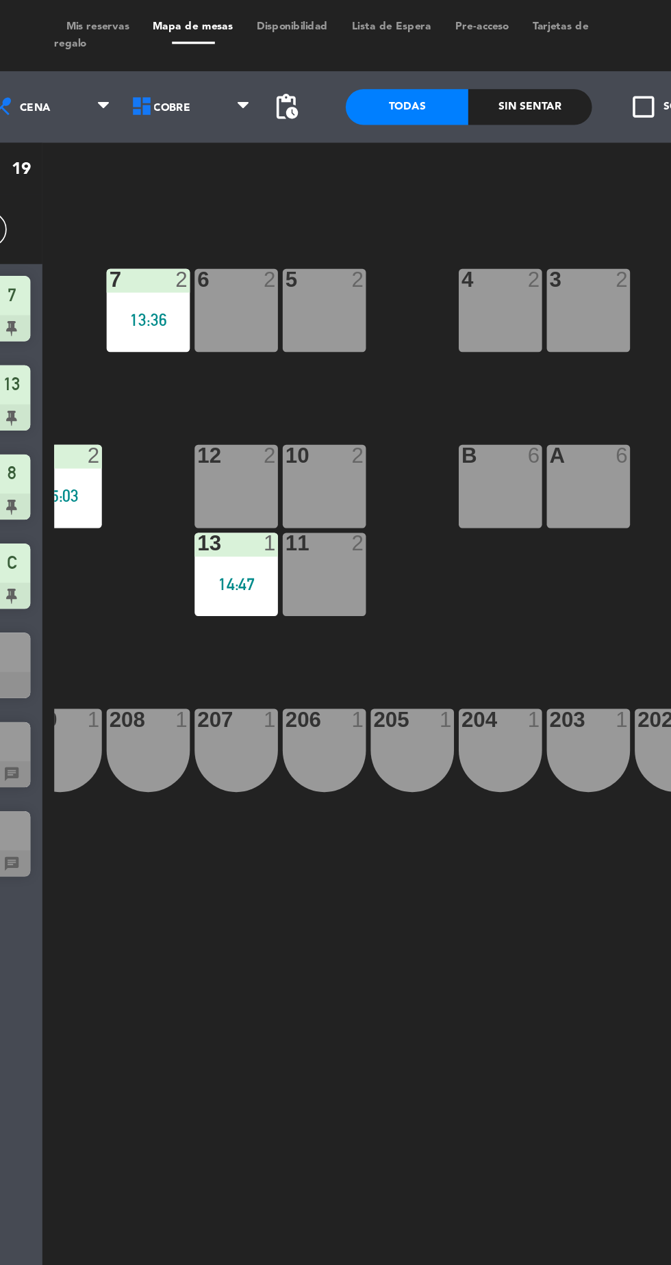
click at [290, 345] on div "13 1 14:47" at bounding box center [283, 331] width 48 height 48
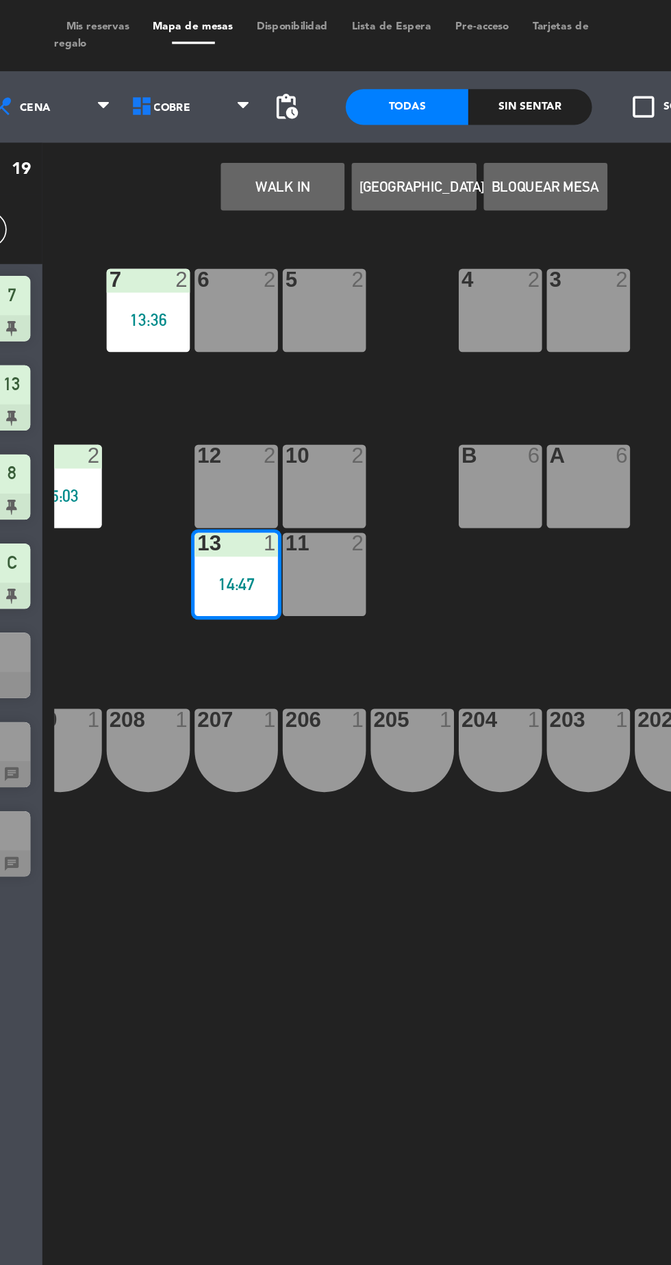
scroll to position [0, 0]
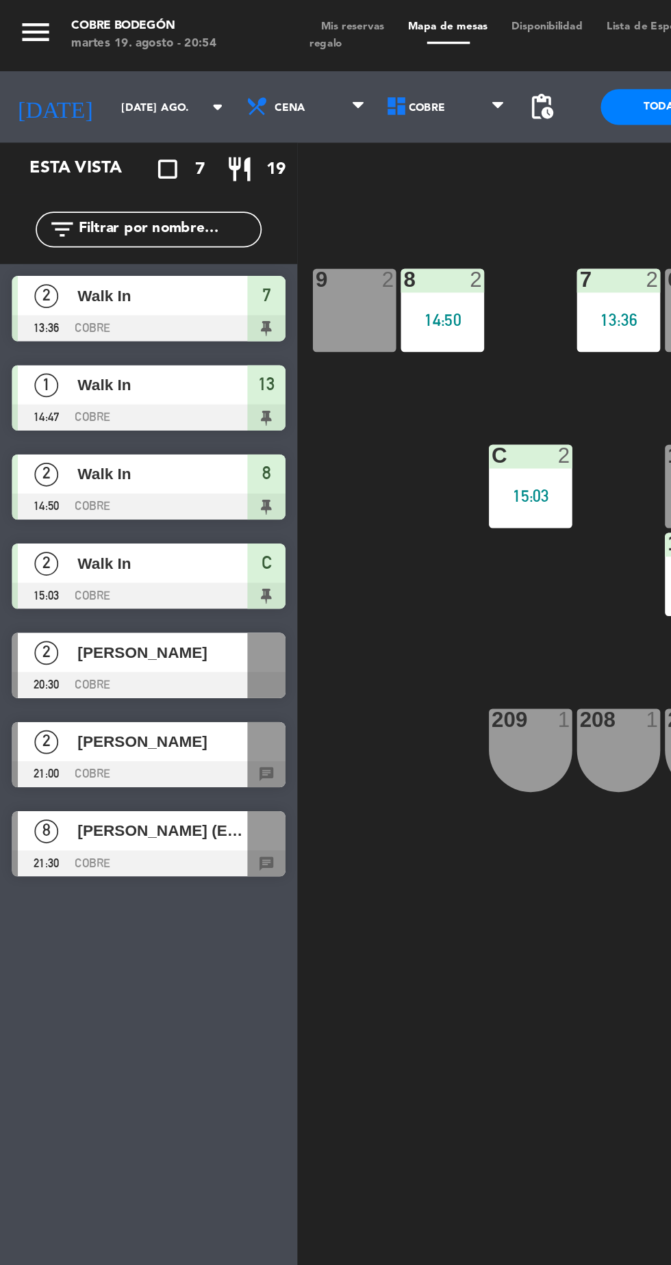
click at [112, 335] on div "Walk In" at bounding box center [92, 324] width 99 height 23
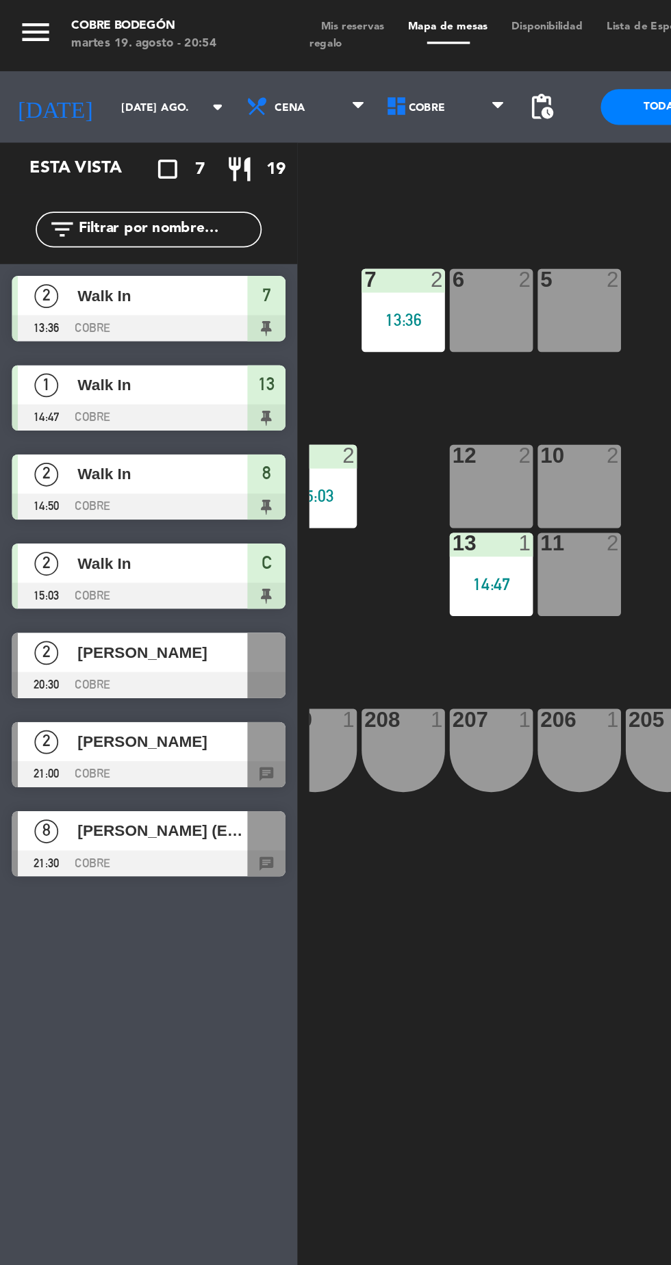
click at [133, 327] on span "Walk In" at bounding box center [94, 324] width 98 height 14
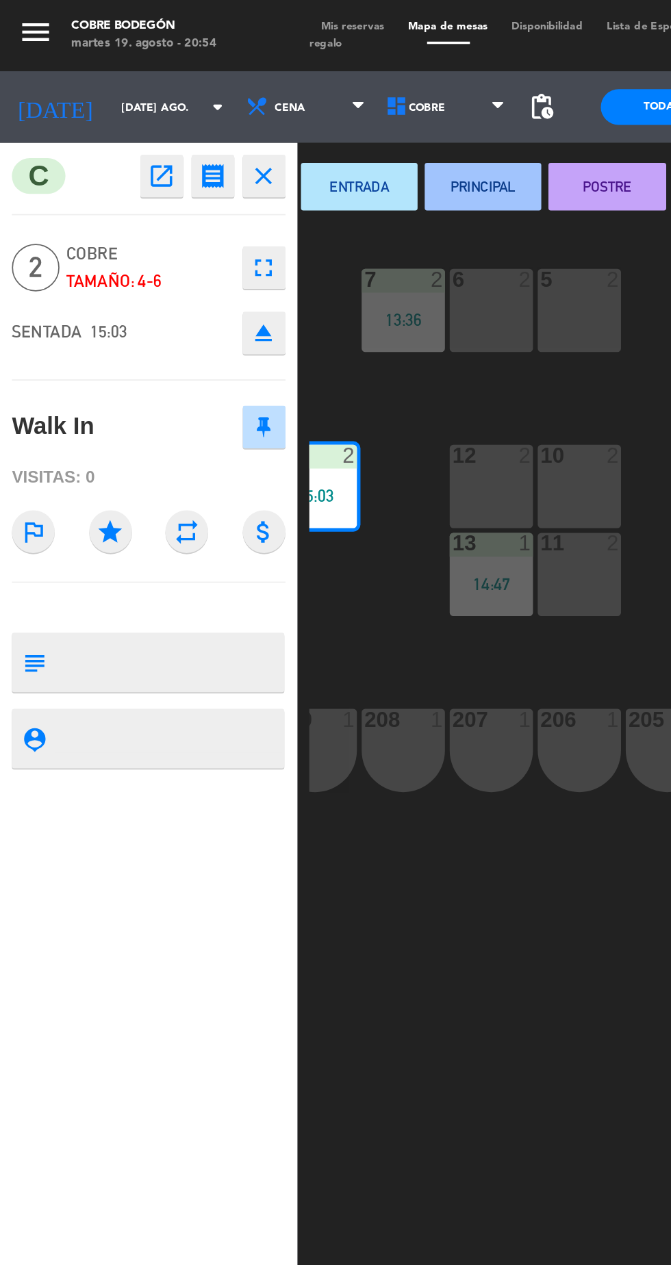
click at [104, 104] on button "open_in_new" at bounding box center [93, 101] width 25 height 25
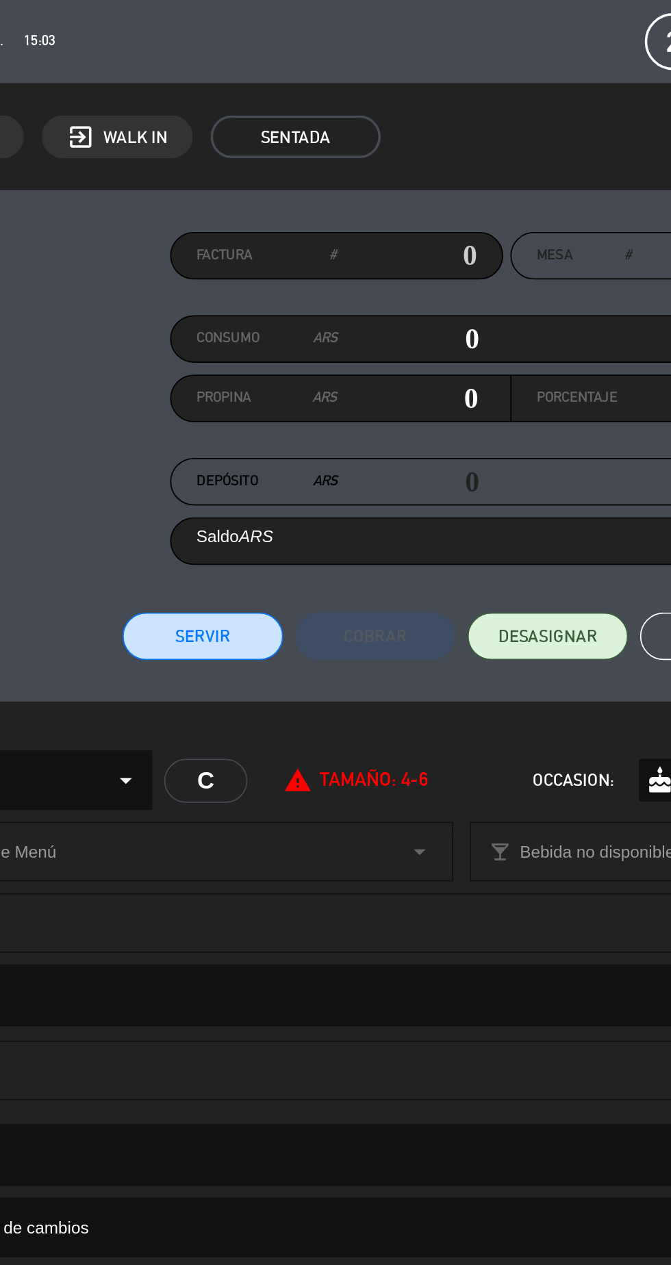
click at [196, 372] on button "Servir" at bounding box center [186, 366] width 92 height 27
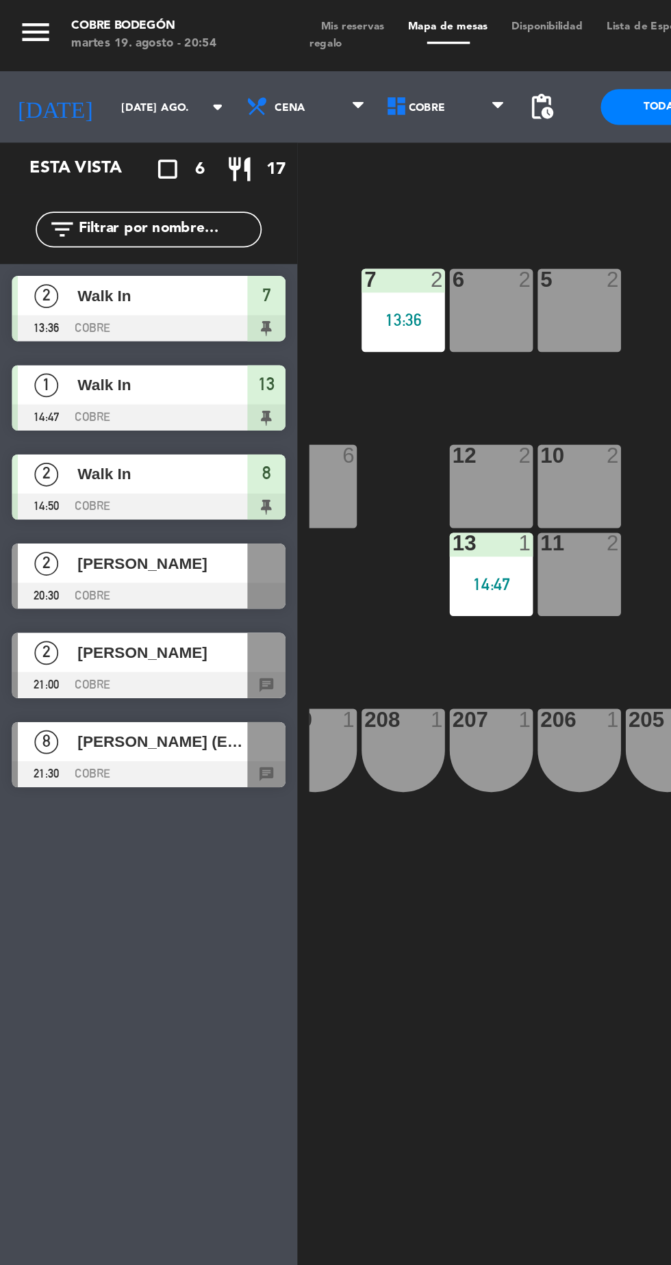
click at [125, 275] on span "Walk In" at bounding box center [94, 273] width 98 height 14
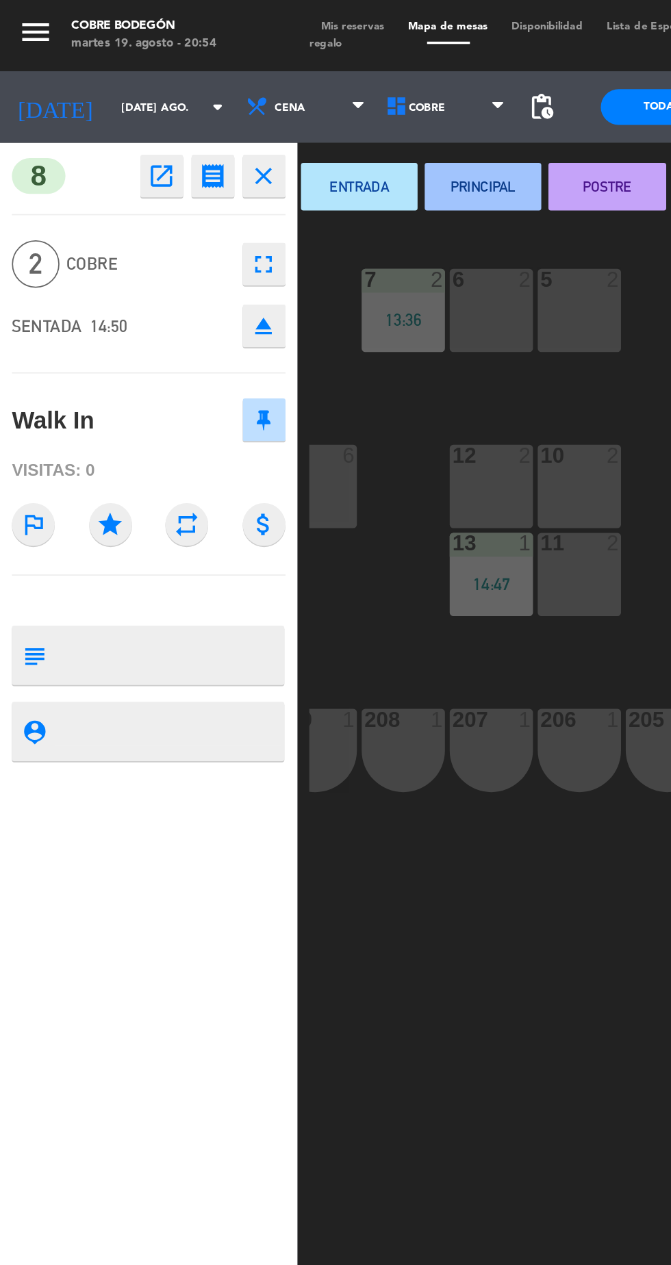
click at [97, 112] on button "open_in_new" at bounding box center [93, 101] width 25 height 25
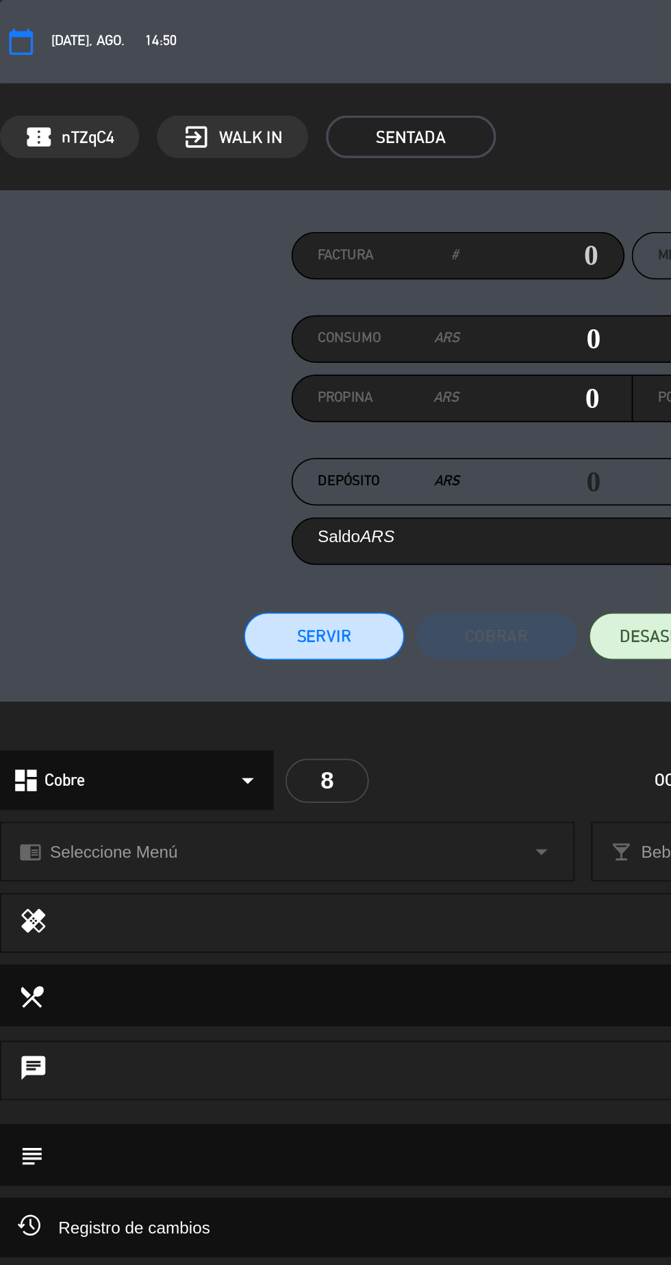
click at [205, 370] on button "Servir" at bounding box center [186, 366] width 92 height 27
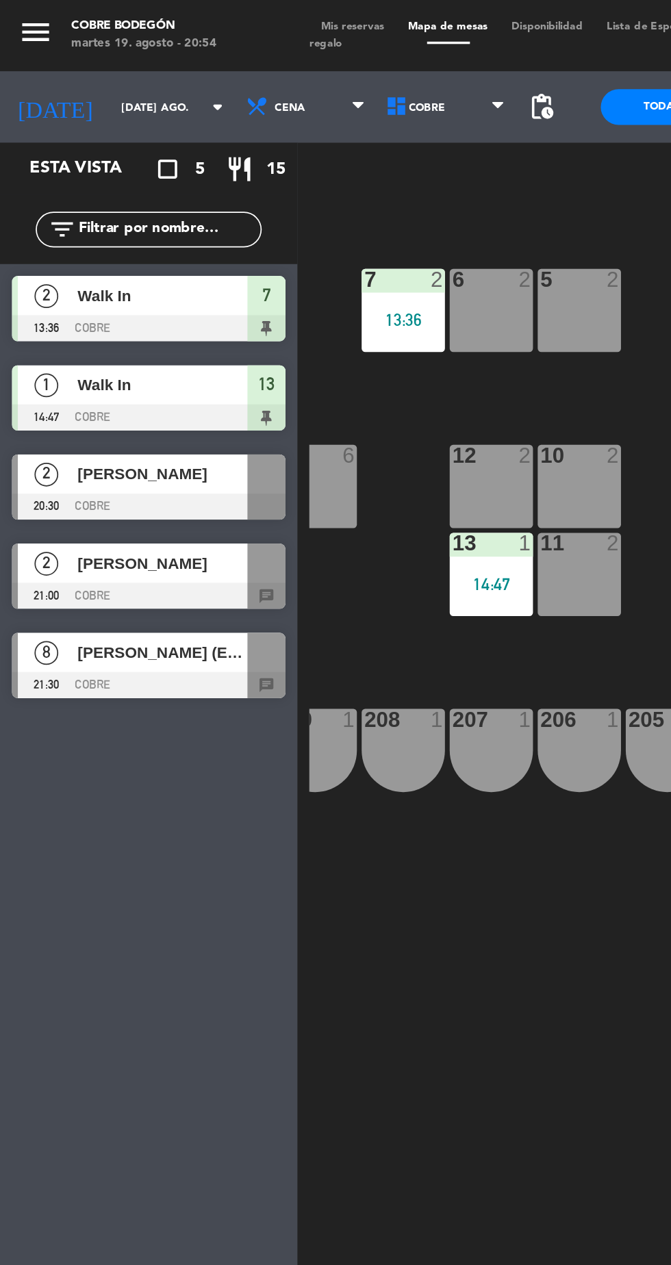
click at [122, 223] on span "Walk In" at bounding box center [94, 221] width 98 height 14
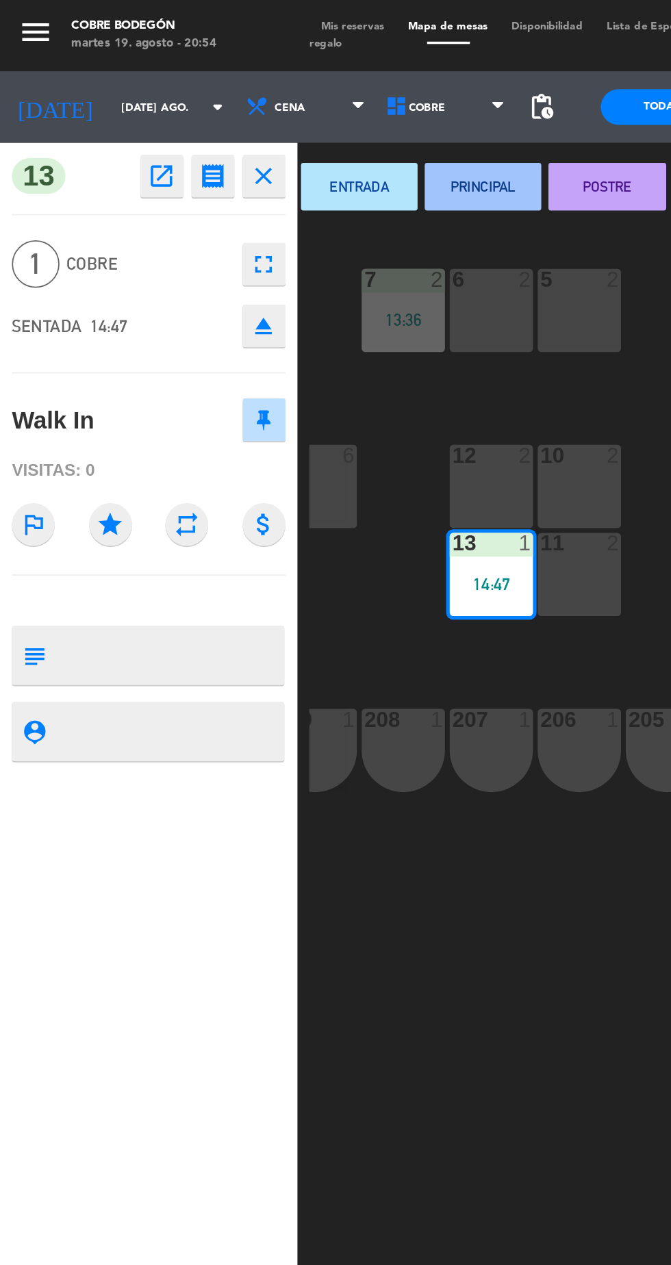
click at [94, 110] on button "open_in_new" at bounding box center [93, 101] width 25 height 25
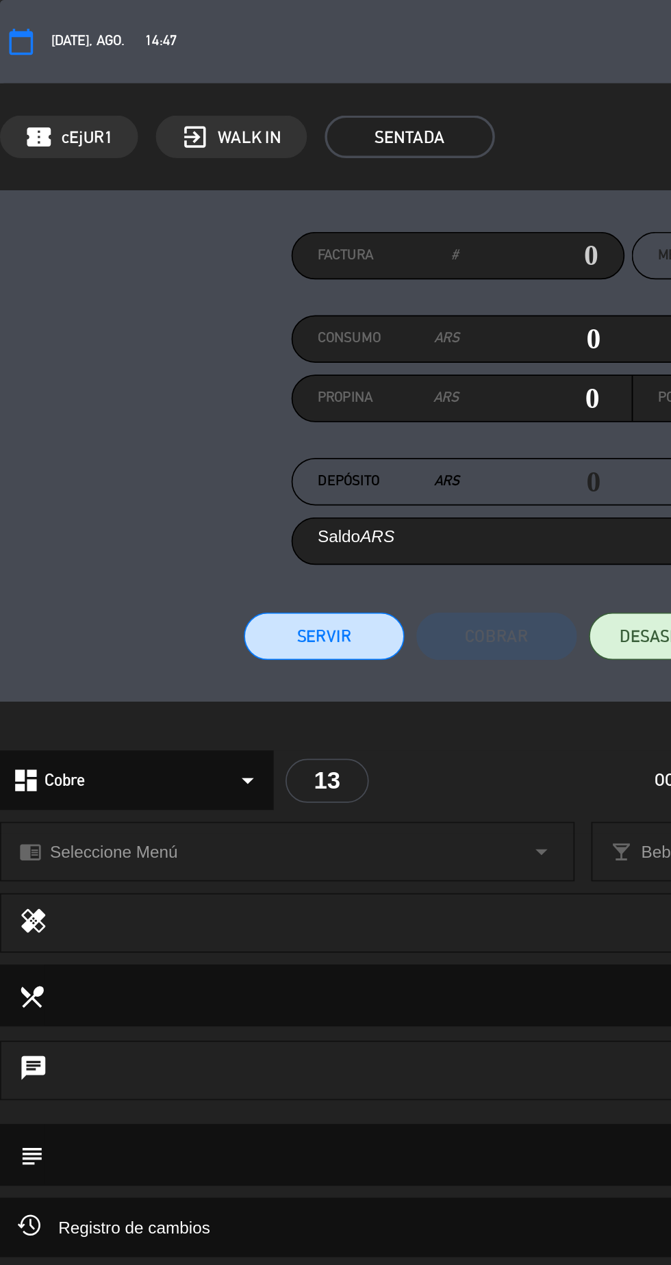
click at [194, 376] on button "Servir" at bounding box center [186, 366] width 92 height 27
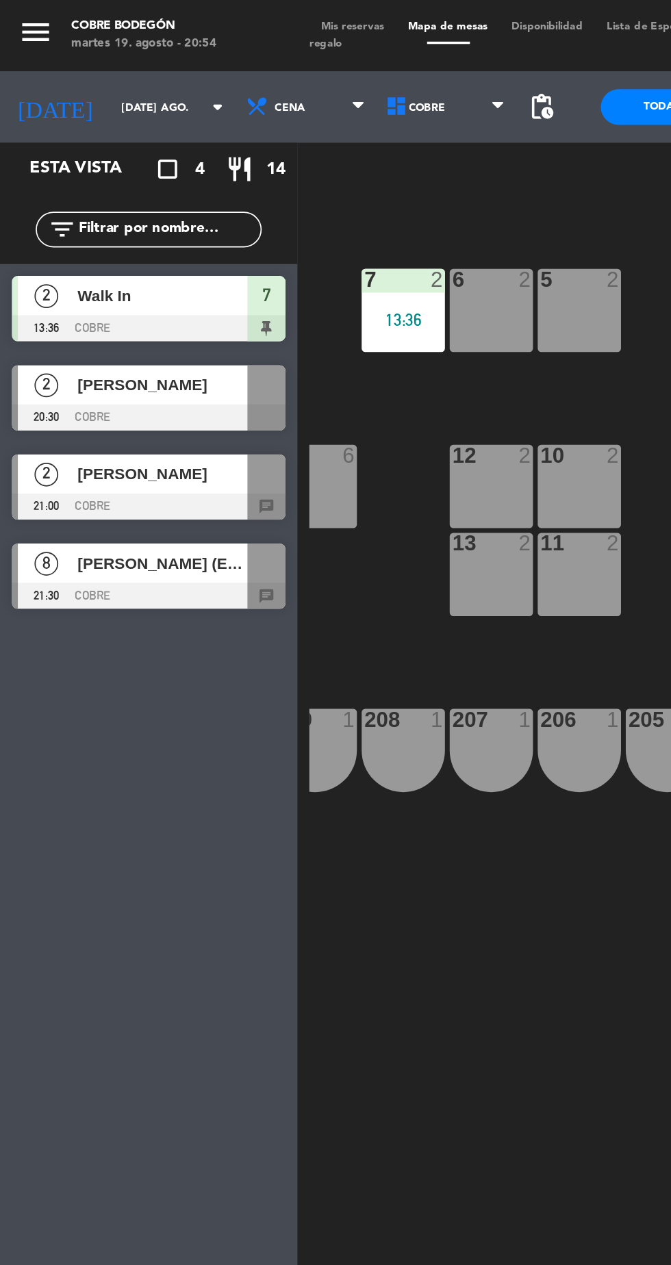
click at [114, 186] on div at bounding box center [85, 188] width 157 height 15
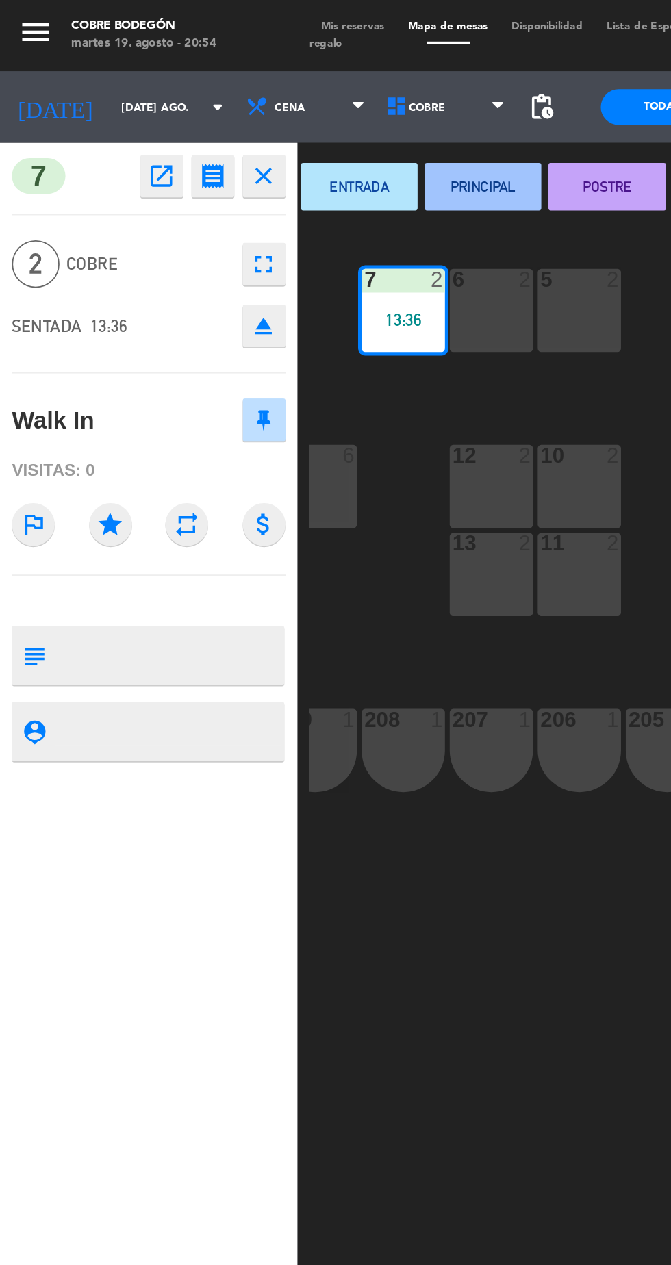
click at [102, 103] on button "open_in_new" at bounding box center [93, 101] width 25 height 25
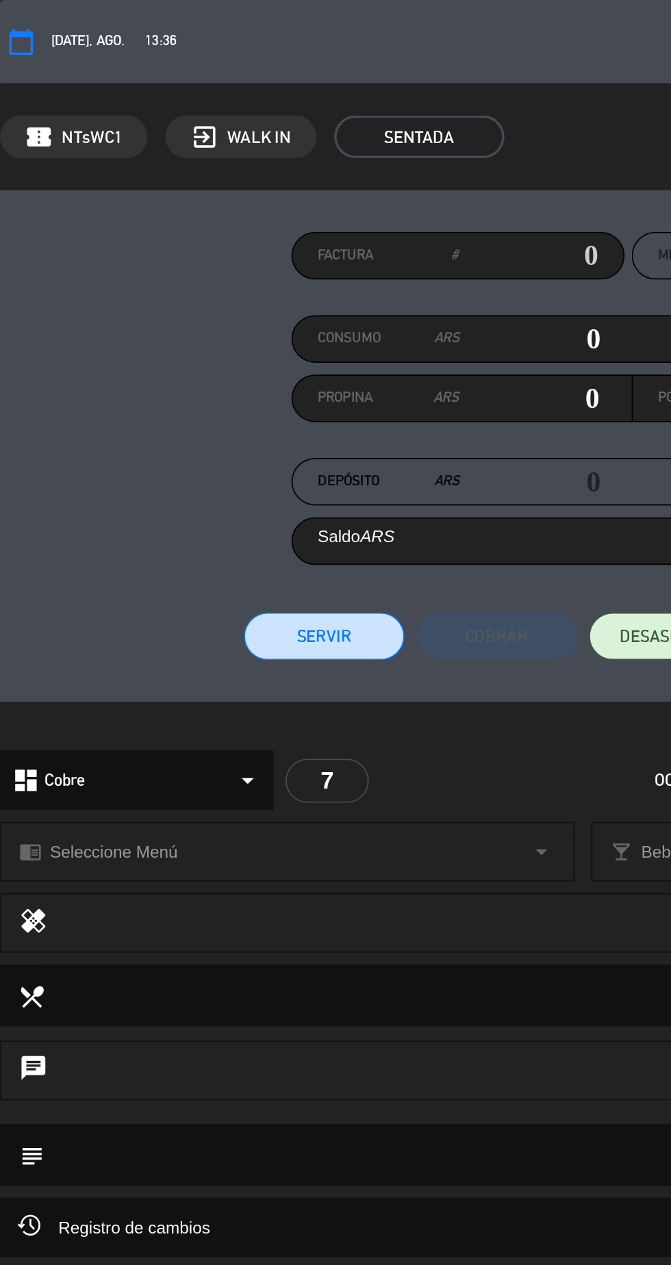
click at [205, 365] on button "Servir" at bounding box center [186, 366] width 92 height 27
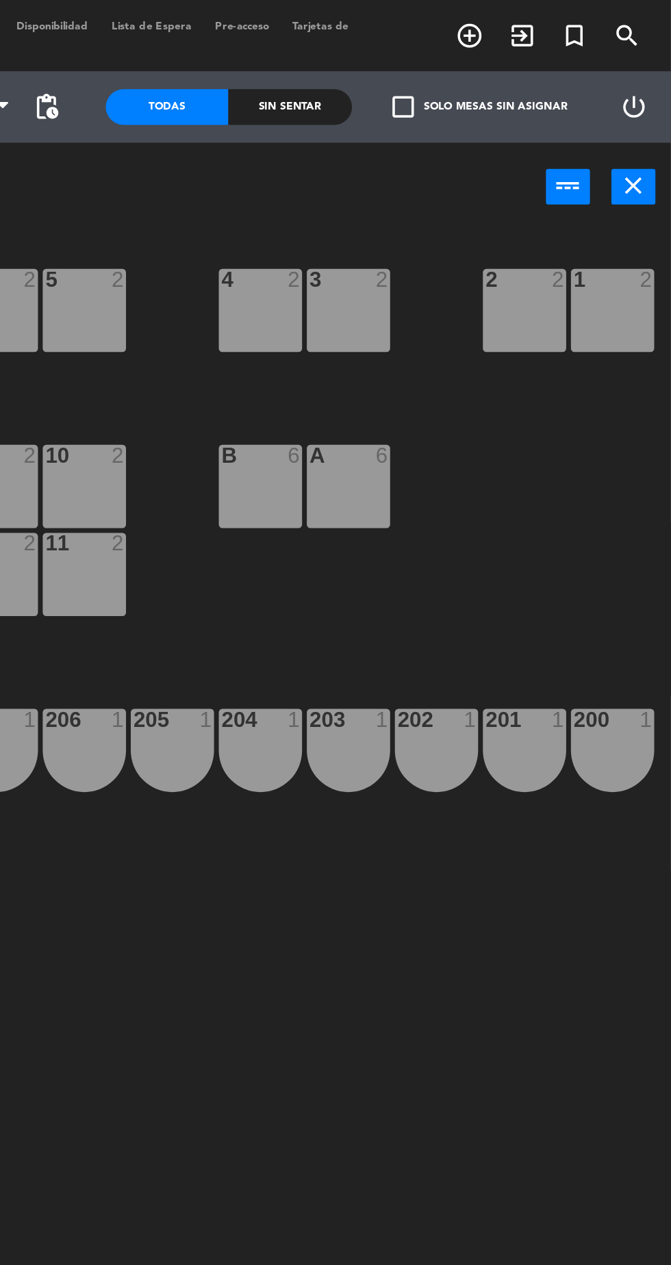
scroll to position [0, 0]
click at [653, 114] on icon "close" at bounding box center [650, 107] width 16 height 16
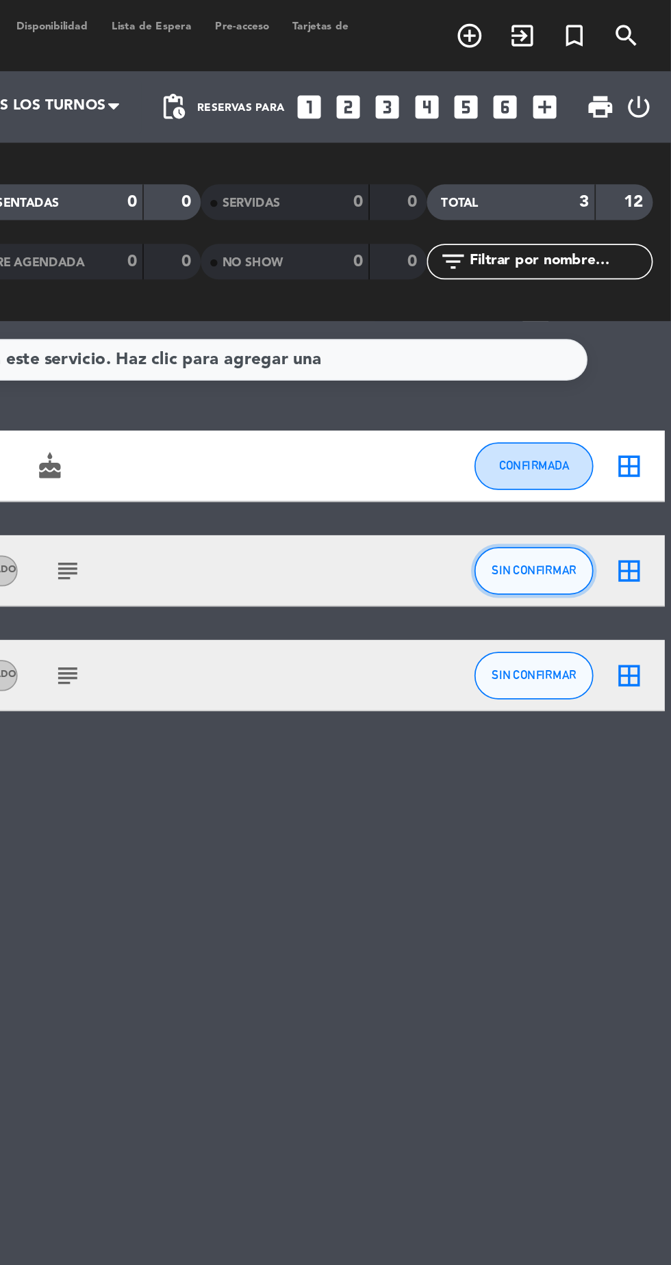
click at [597, 328] on span "SIN CONFIRMAR" at bounding box center [592, 329] width 49 height 8
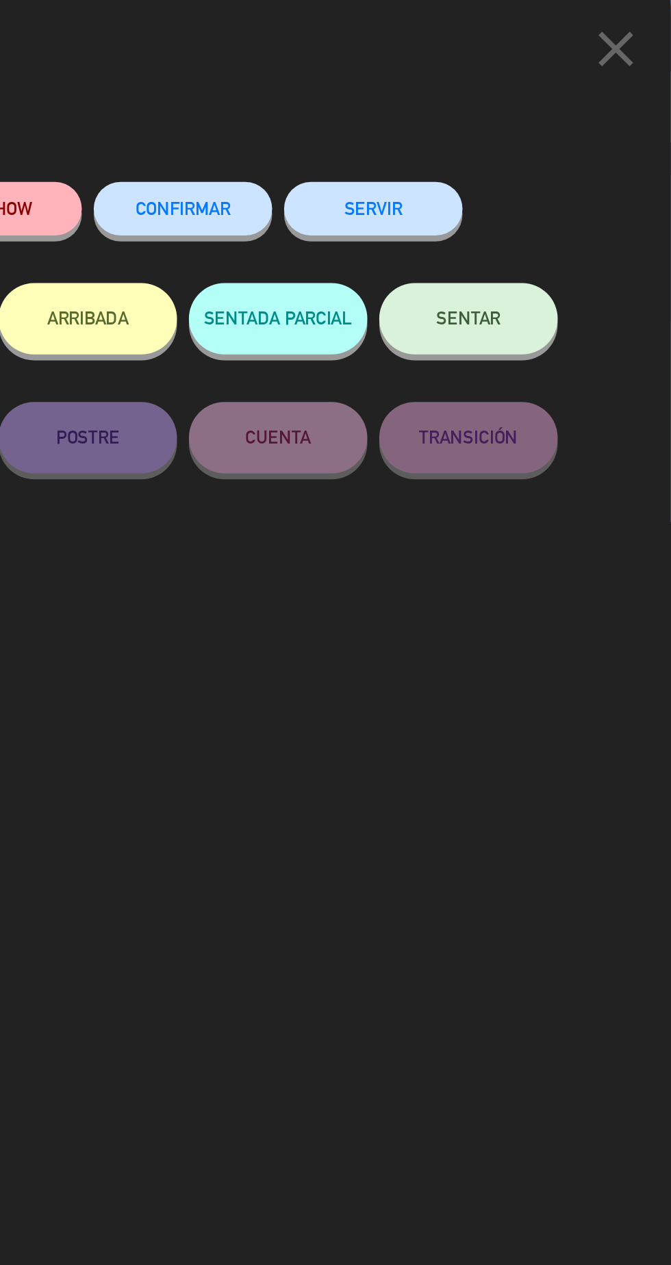
click at [563, 183] on span "SENTAR" at bounding box center [554, 183] width 37 height 12
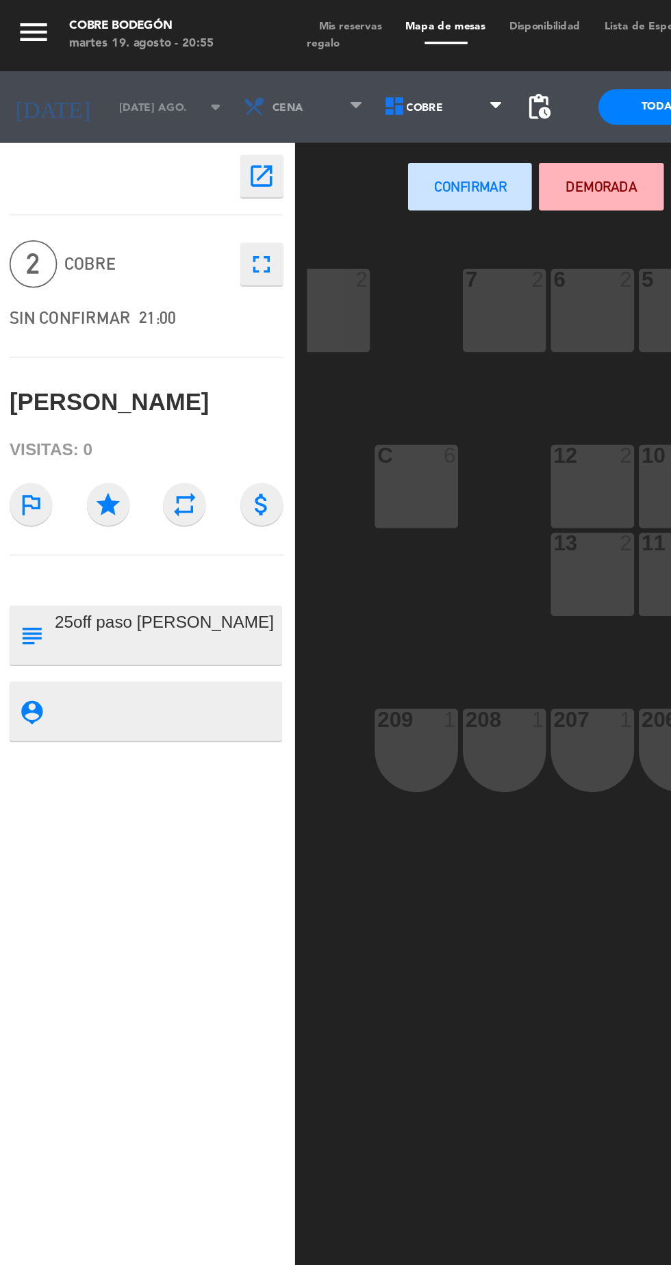
scroll to position [0, 88]
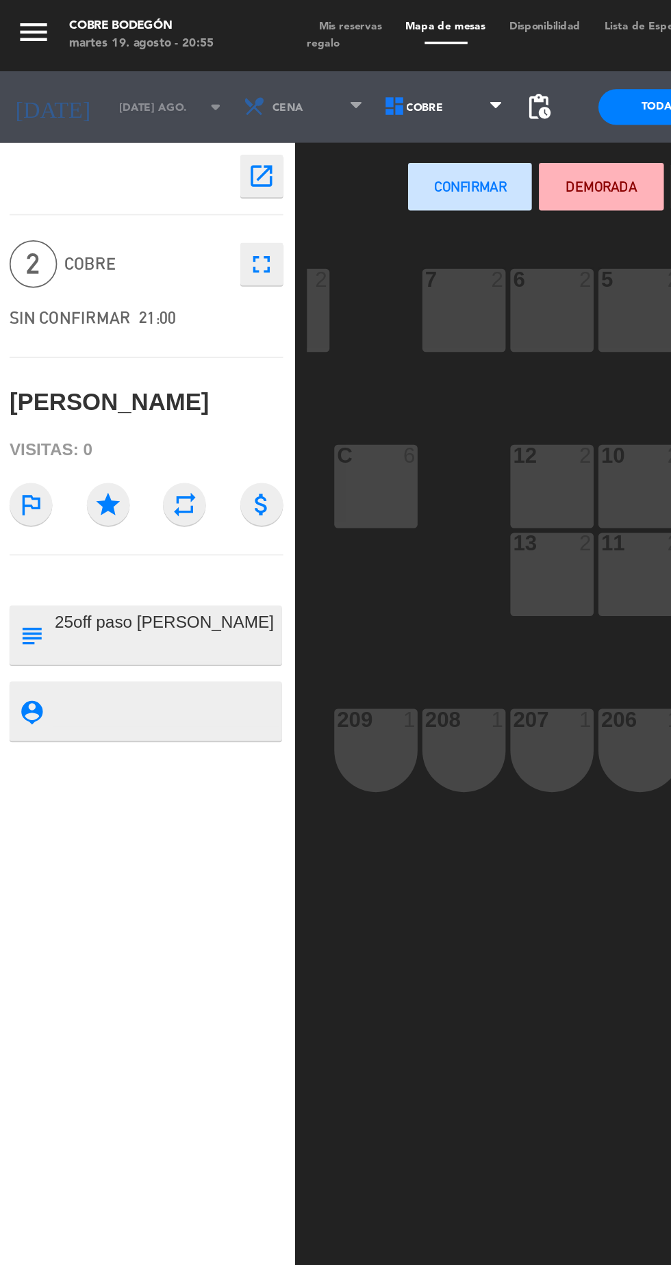
click at [322, 336] on div "13 2" at bounding box center [319, 331] width 48 height 48
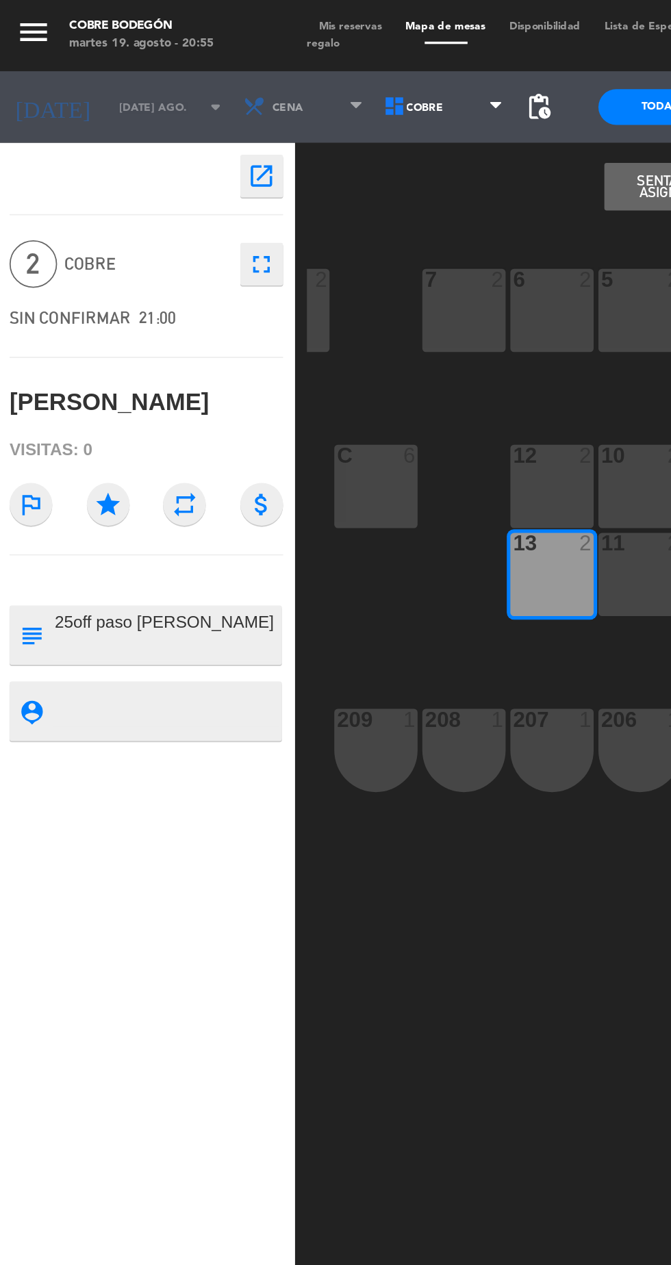
click at [364, 101] on button "Sentar y Asignar" at bounding box center [384, 107] width 71 height 27
